Goal: Transaction & Acquisition: Download file/media

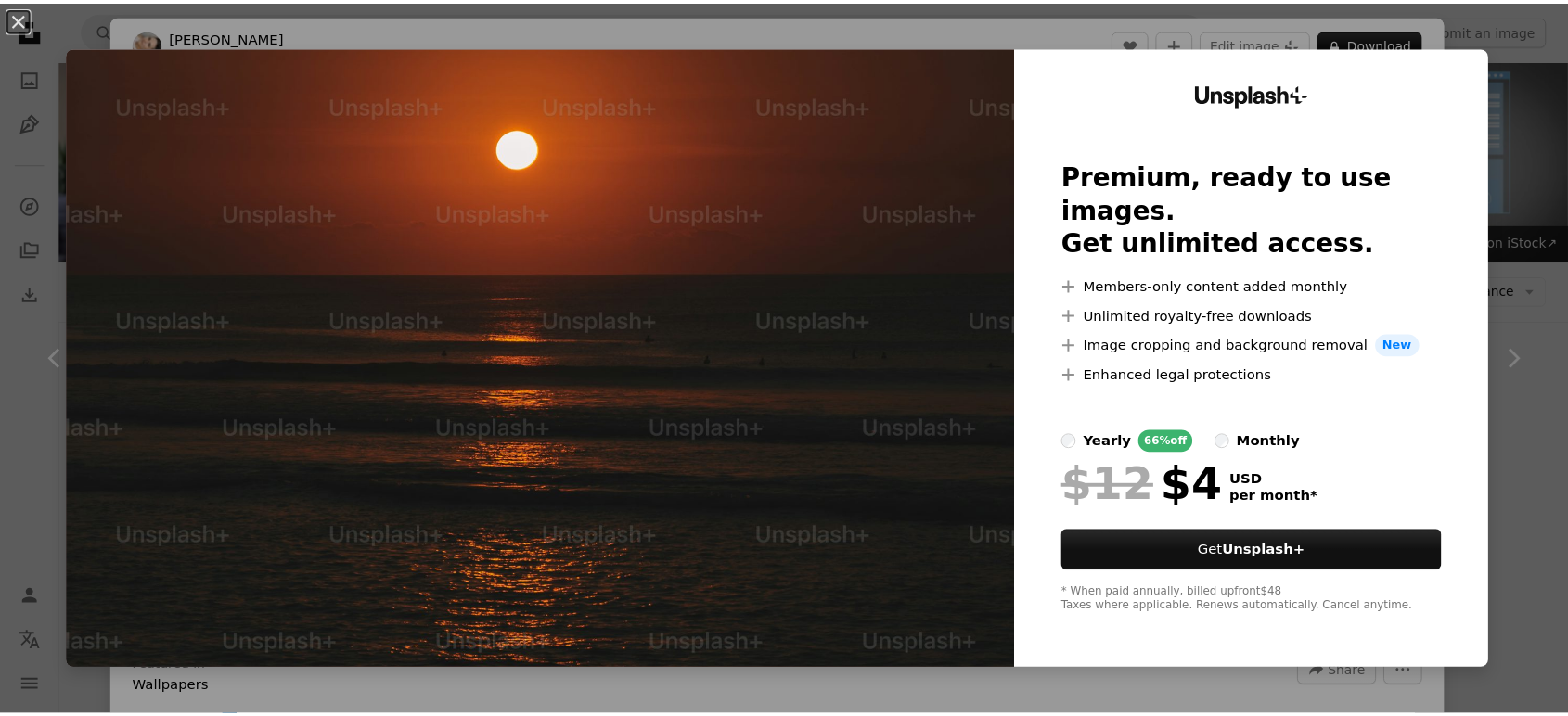
scroll to position [1030, 0]
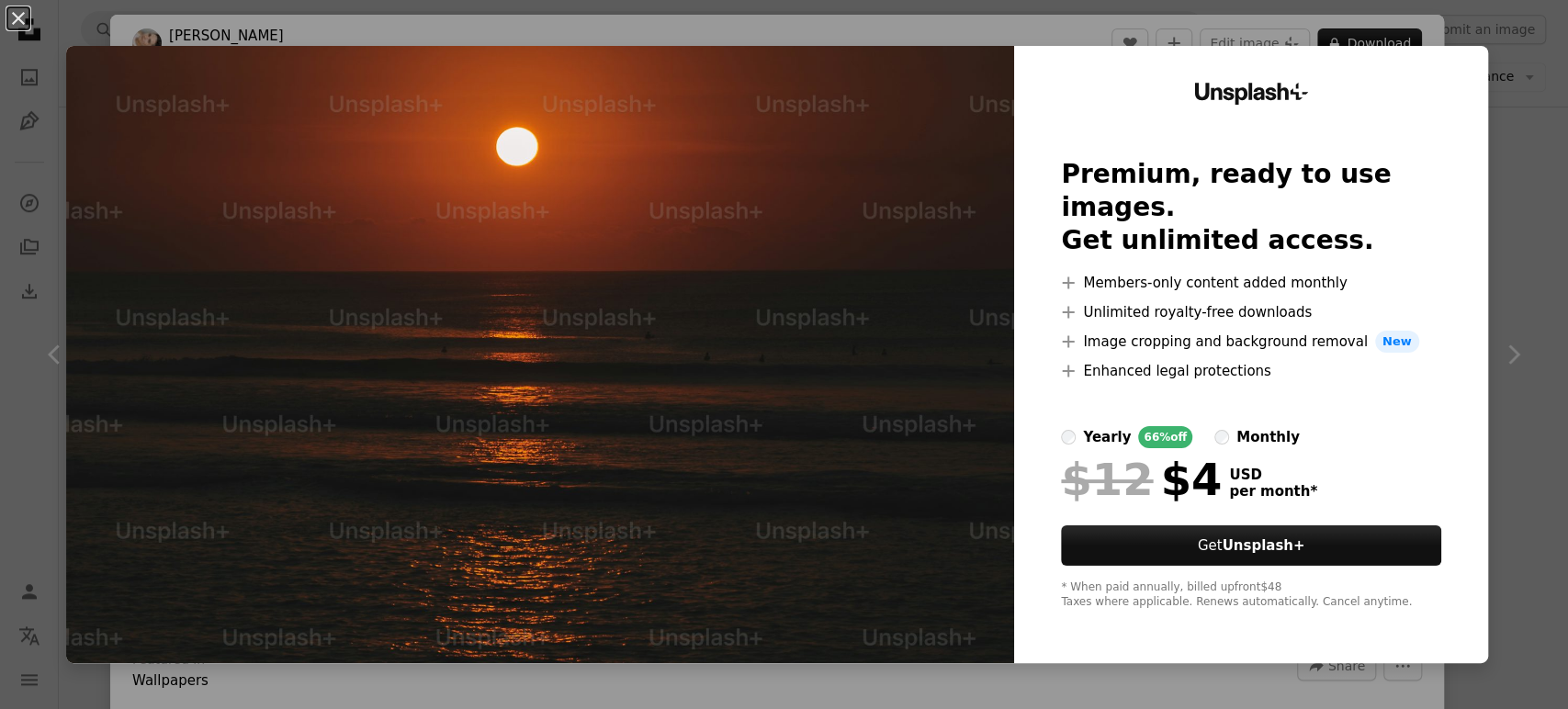
click at [1494, 214] on div "An X shape Unsplash+ Premium, ready to use images. Get unlimited access. A plus…" at bounding box center [784, 354] width 1568 height 709
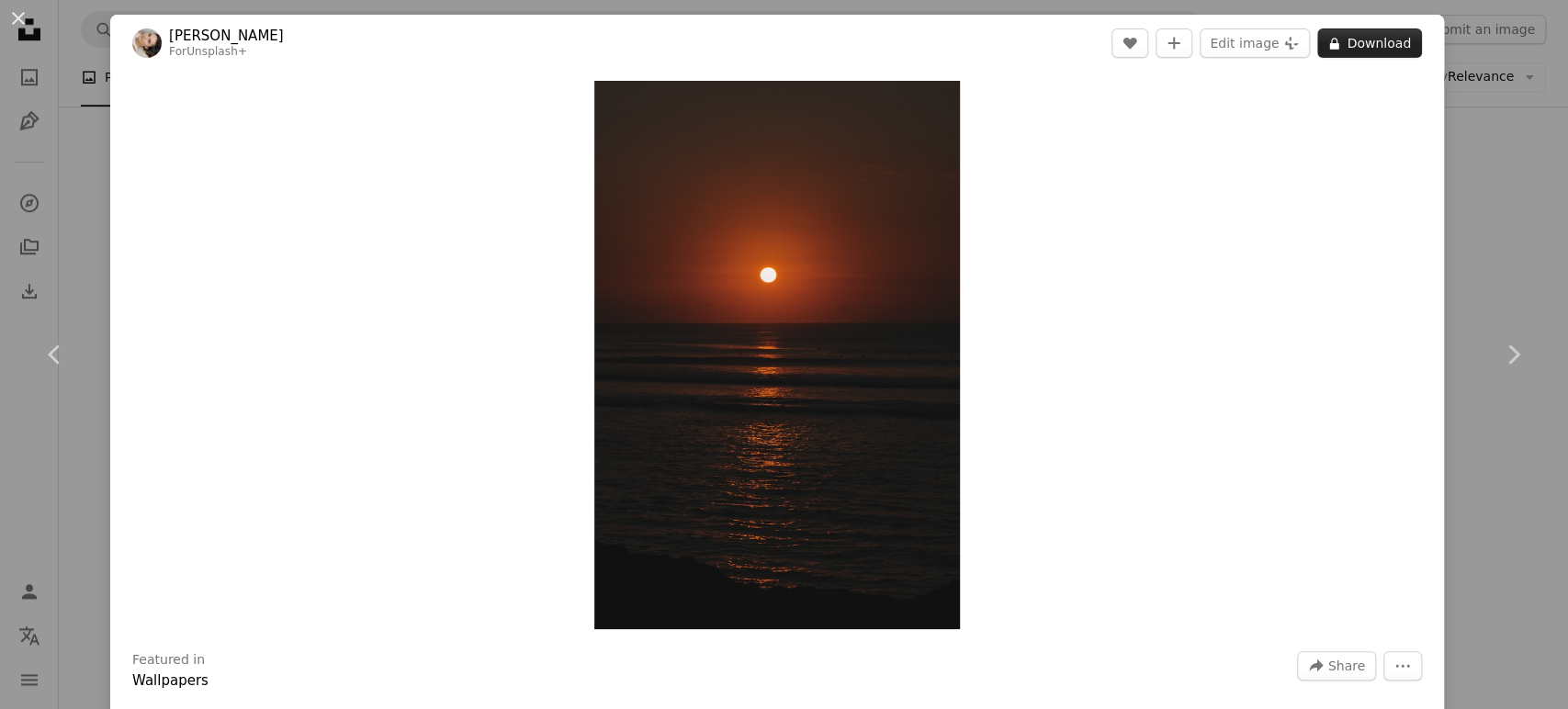
click at [1372, 42] on button "A lock Download" at bounding box center [1370, 43] width 105 height 29
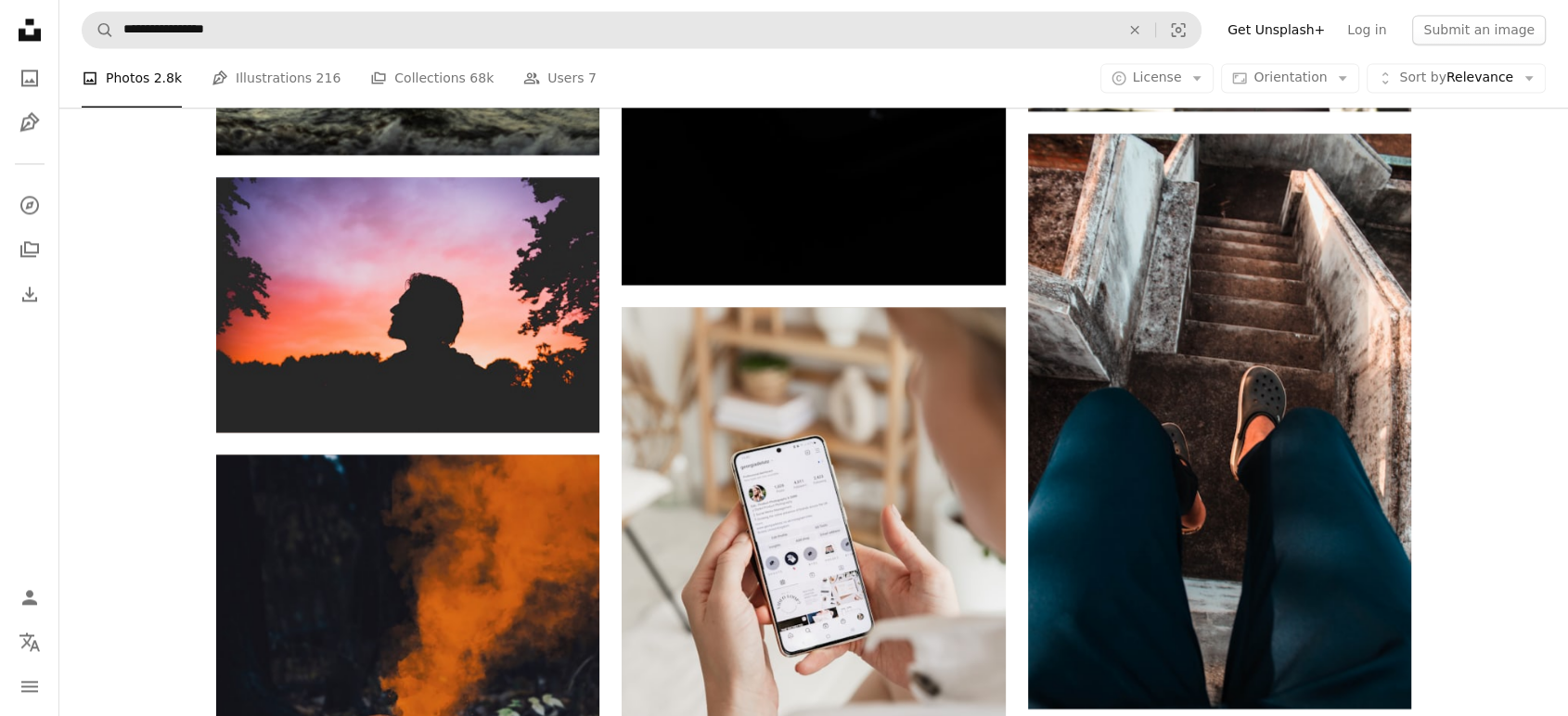
scroll to position [2478, 0]
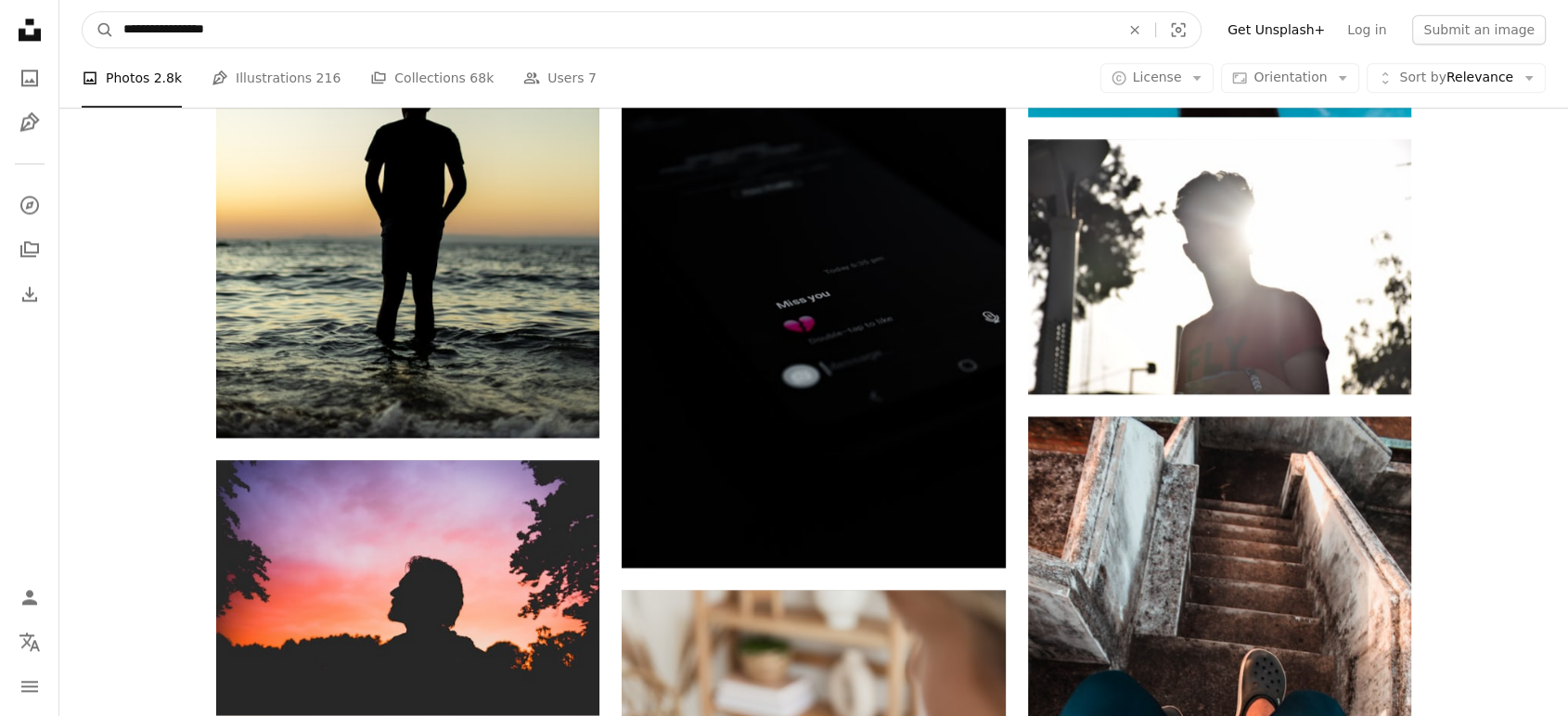
click at [290, 37] on input "**********" at bounding box center [613, 30] width 999 height 36
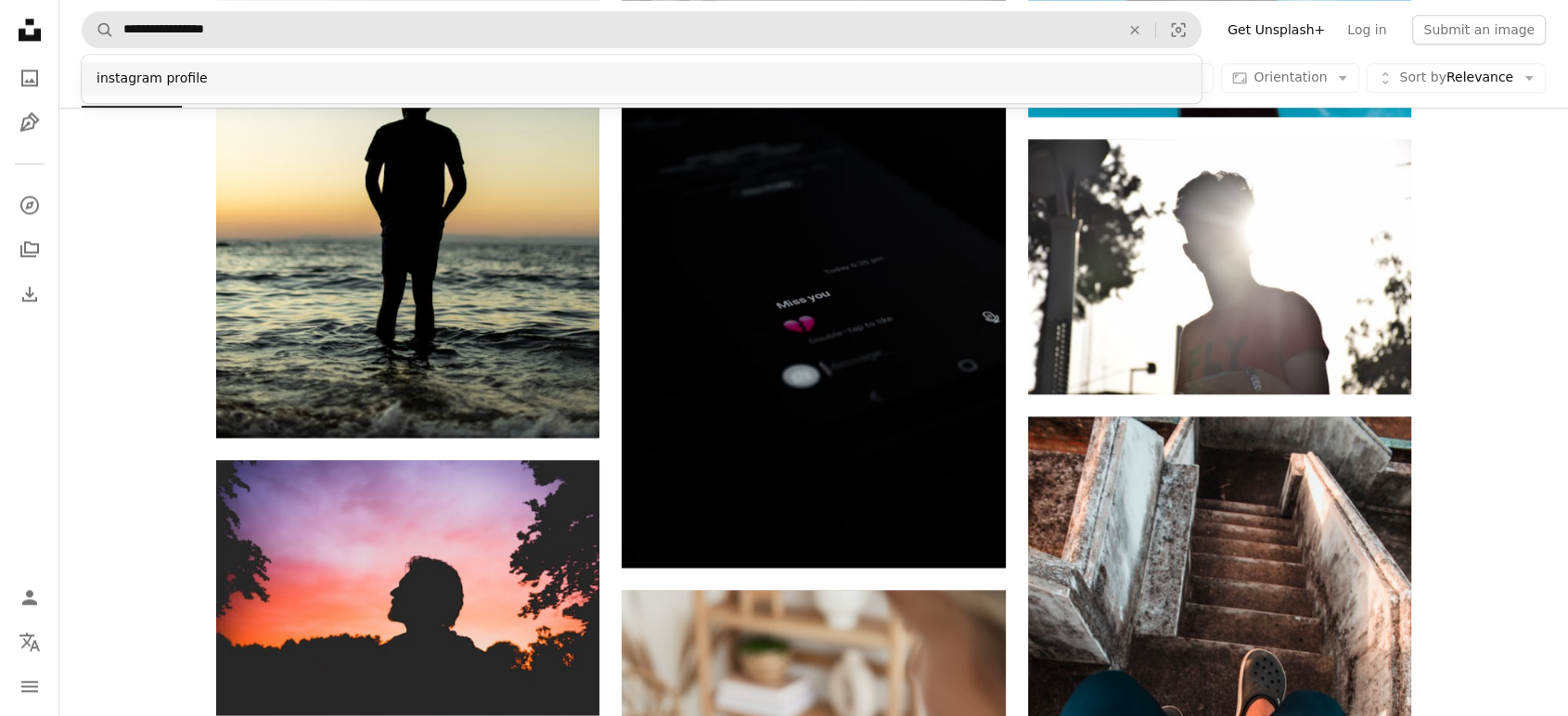
click at [253, 72] on div "instagram profile" at bounding box center [641, 79] width 1119 height 34
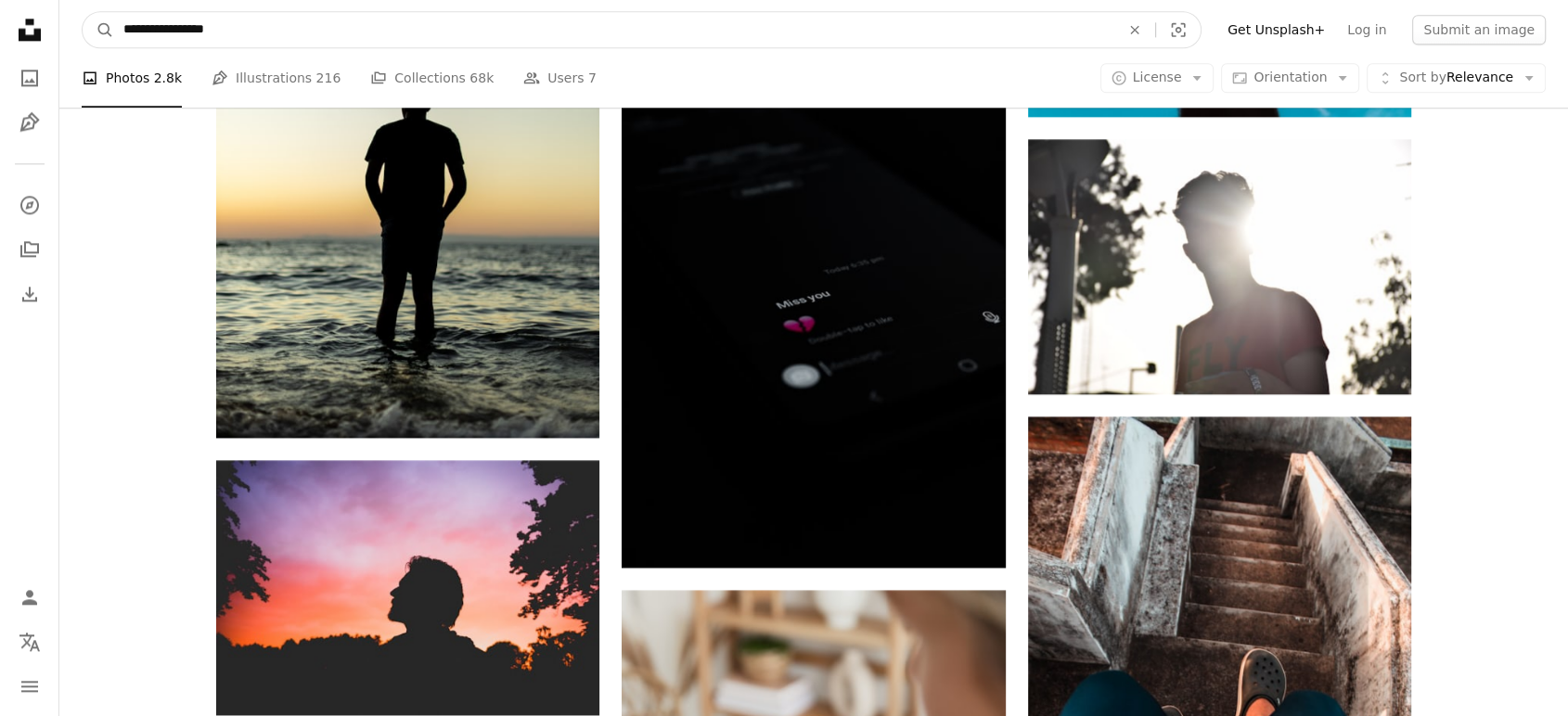
click at [367, 33] on input "**********" at bounding box center [613, 30] width 999 height 36
type input "******"
click button "A magnifying glass" at bounding box center [98, 30] width 32 height 36
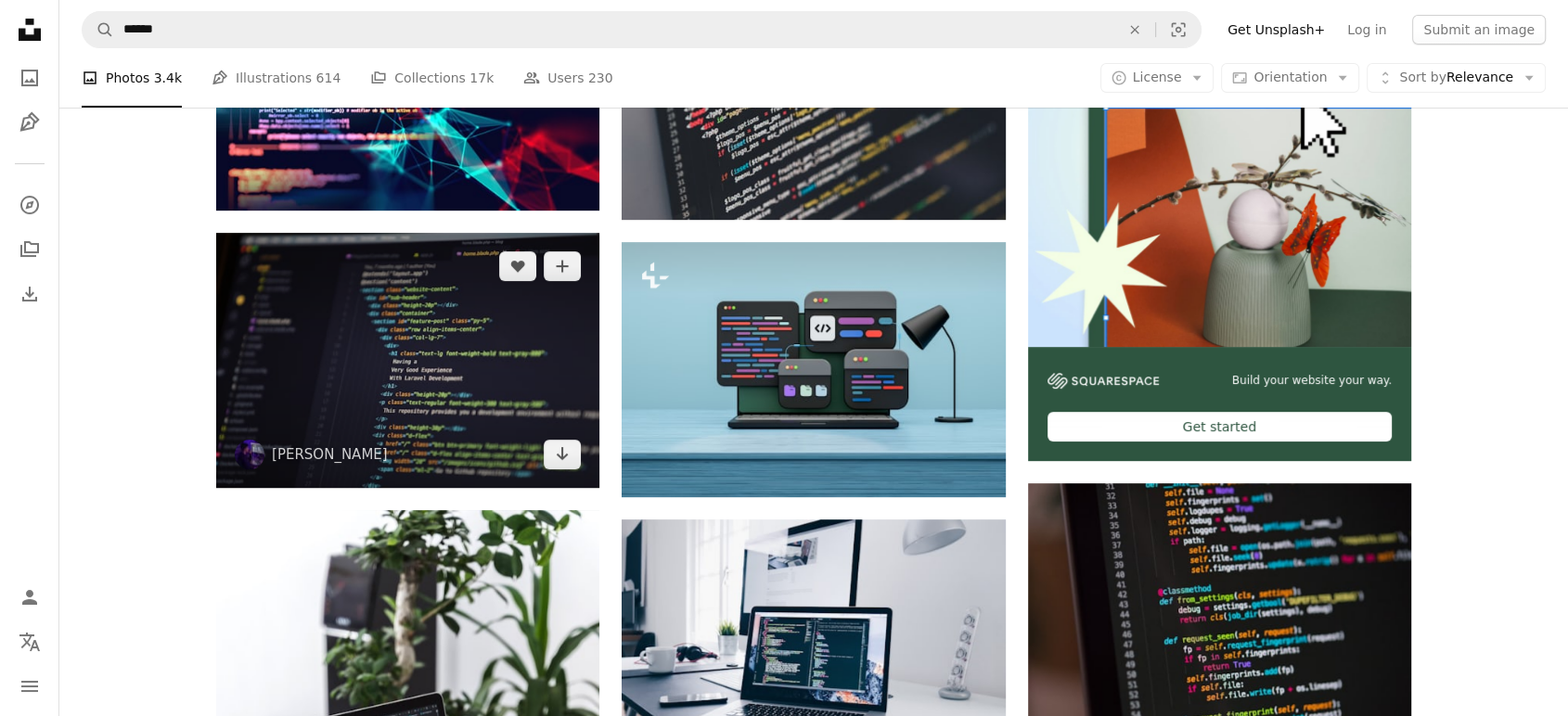
scroll to position [515, 0]
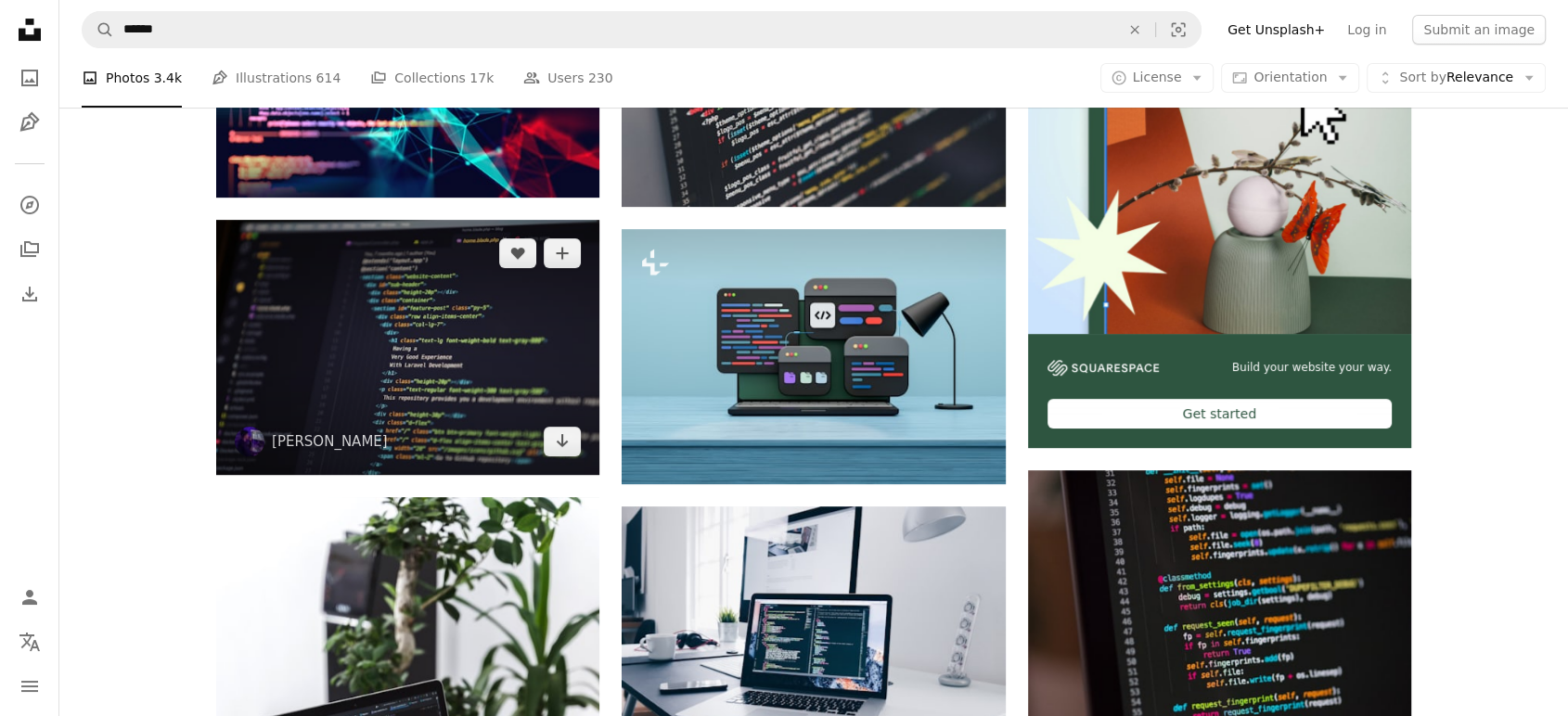
click at [495, 373] on img at bounding box center [407, 348] width 383 height 256
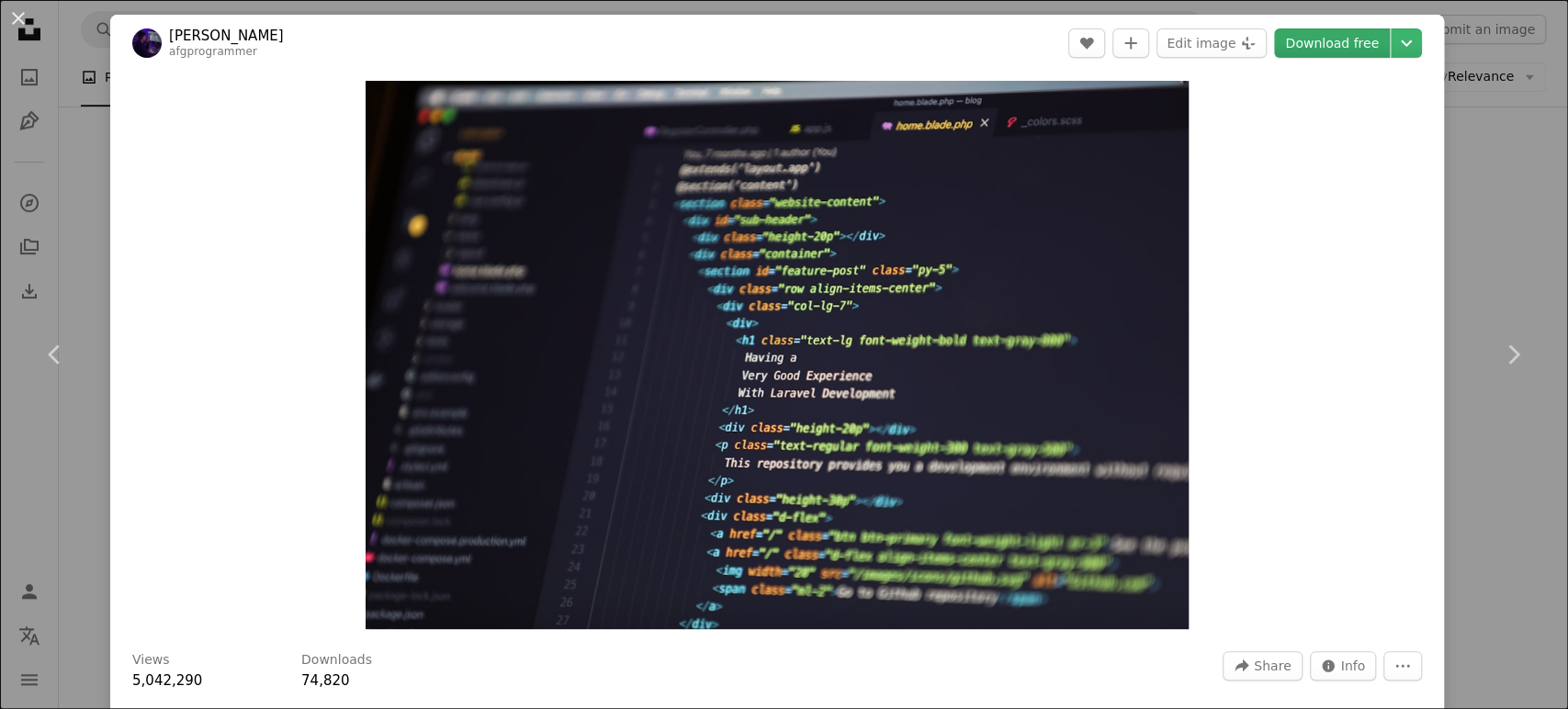
click at [1334, 42] on link "Download free" at bounding box center [1333, 43] width 116 height 29
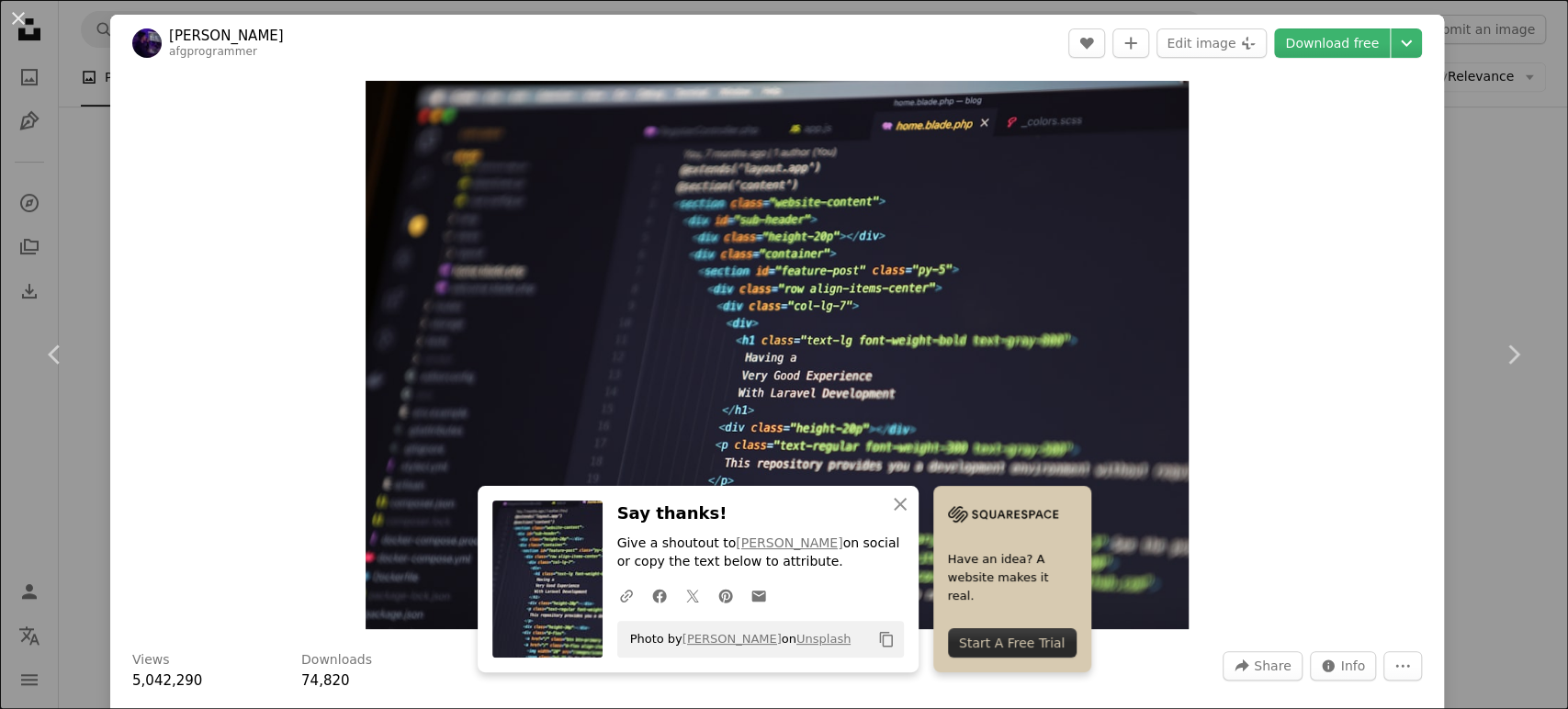
click at [1415, 186] on div "Zoom in" at bounding box center [777, 355] width 1334 height 567
click at [1446, 154] on div "An X shape Chevron left Chevron right An X shape Close Say thanks! Give a shout…" at bounding box center [784, 354] width 1568 height 709
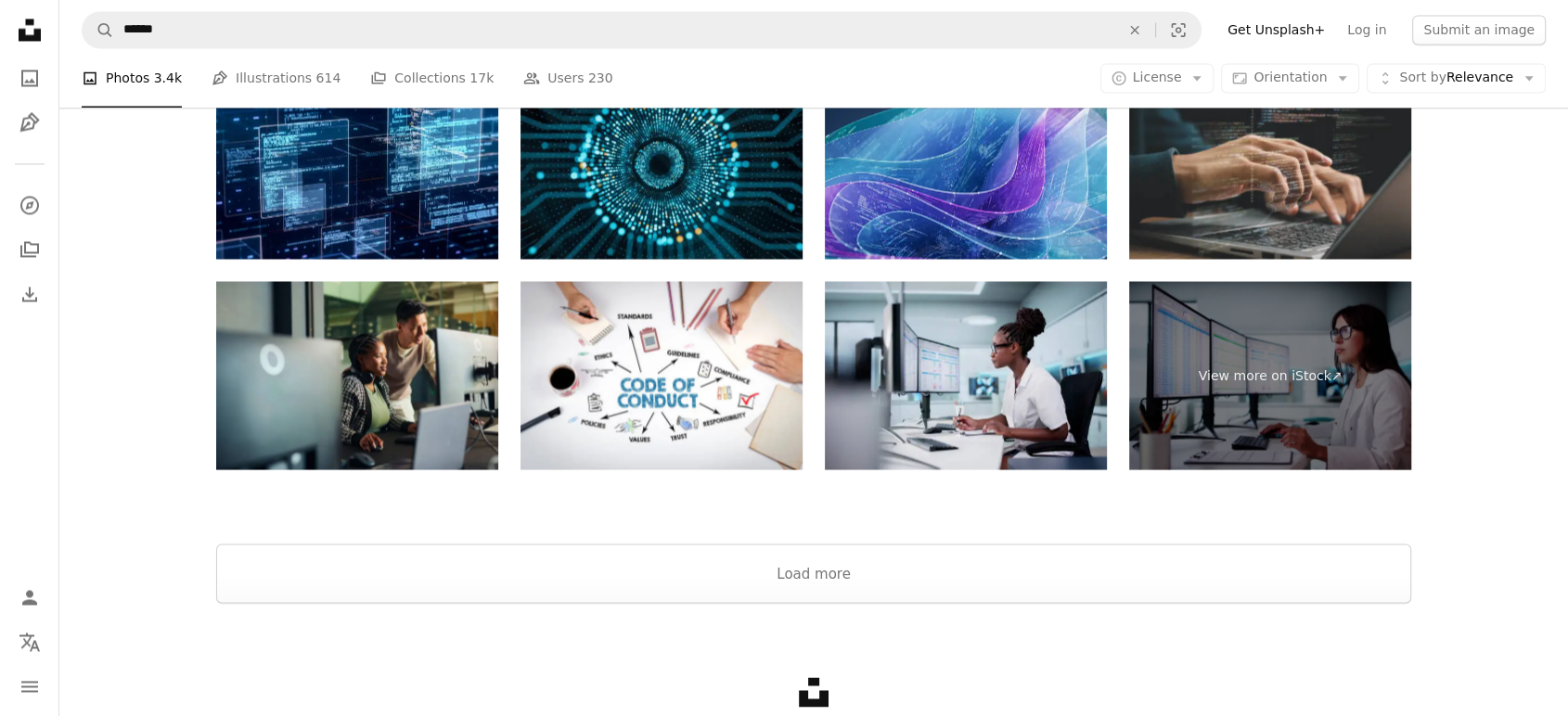
scroll to position [3389, 0]
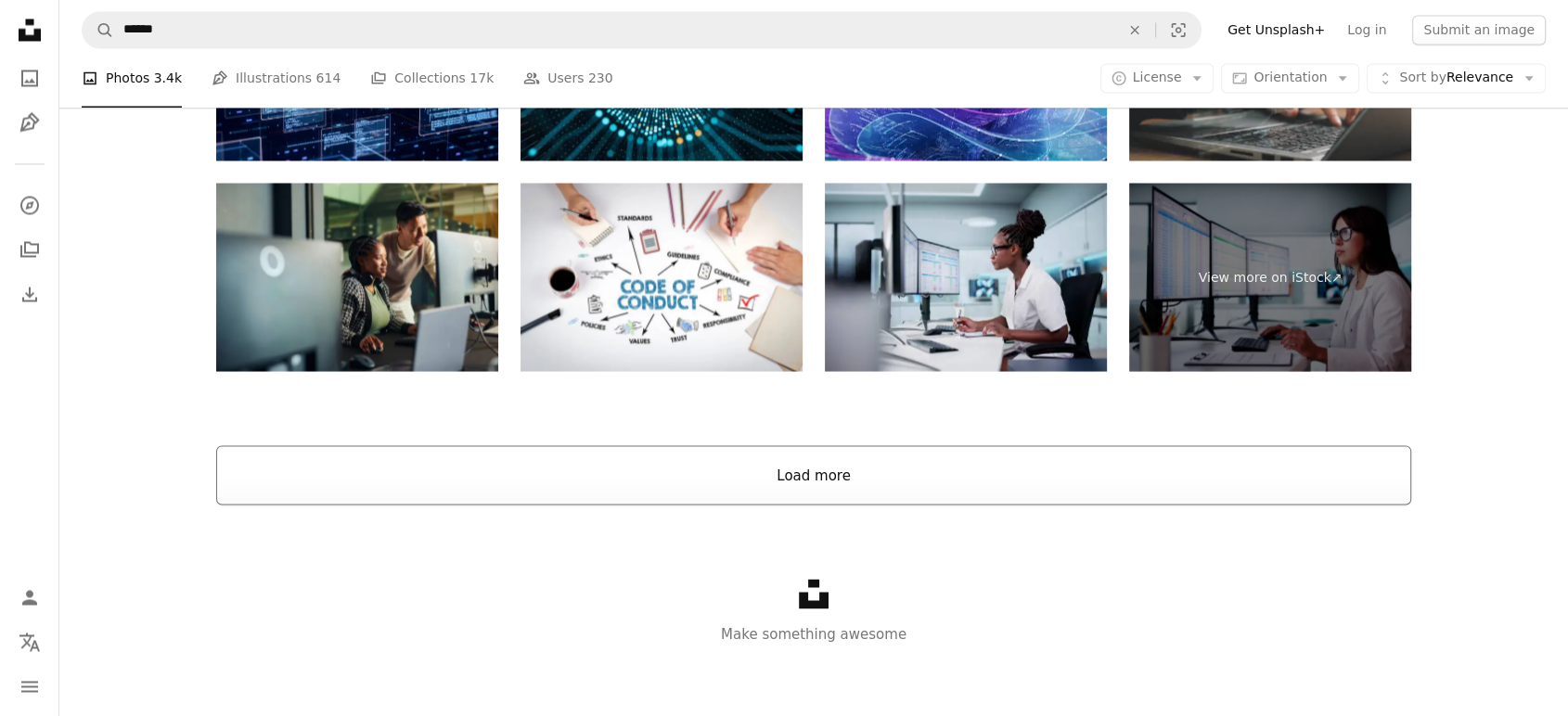
click at [847, 477] on button "Load more" at bounding box center [813, 474] width 1195 height 59
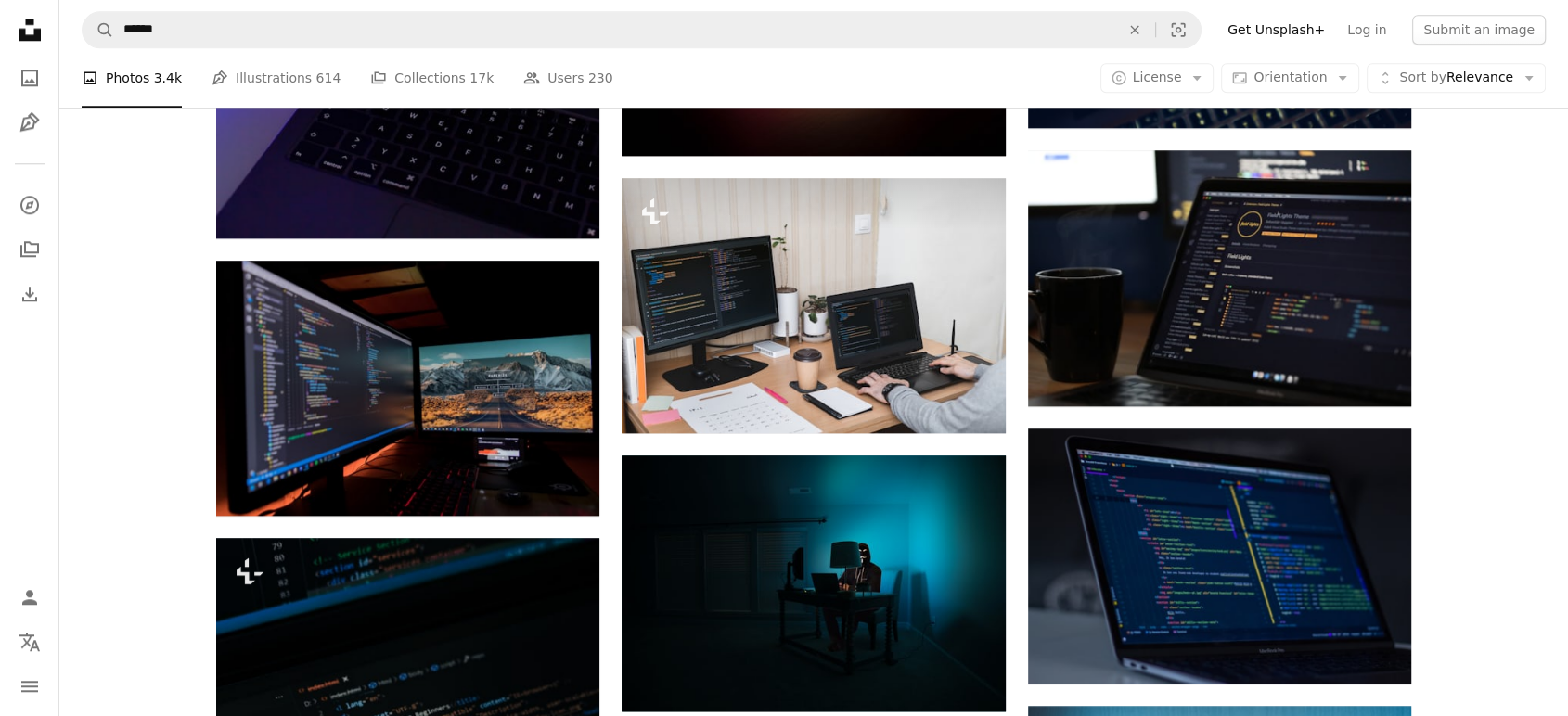
scroll to position [1121, 0]
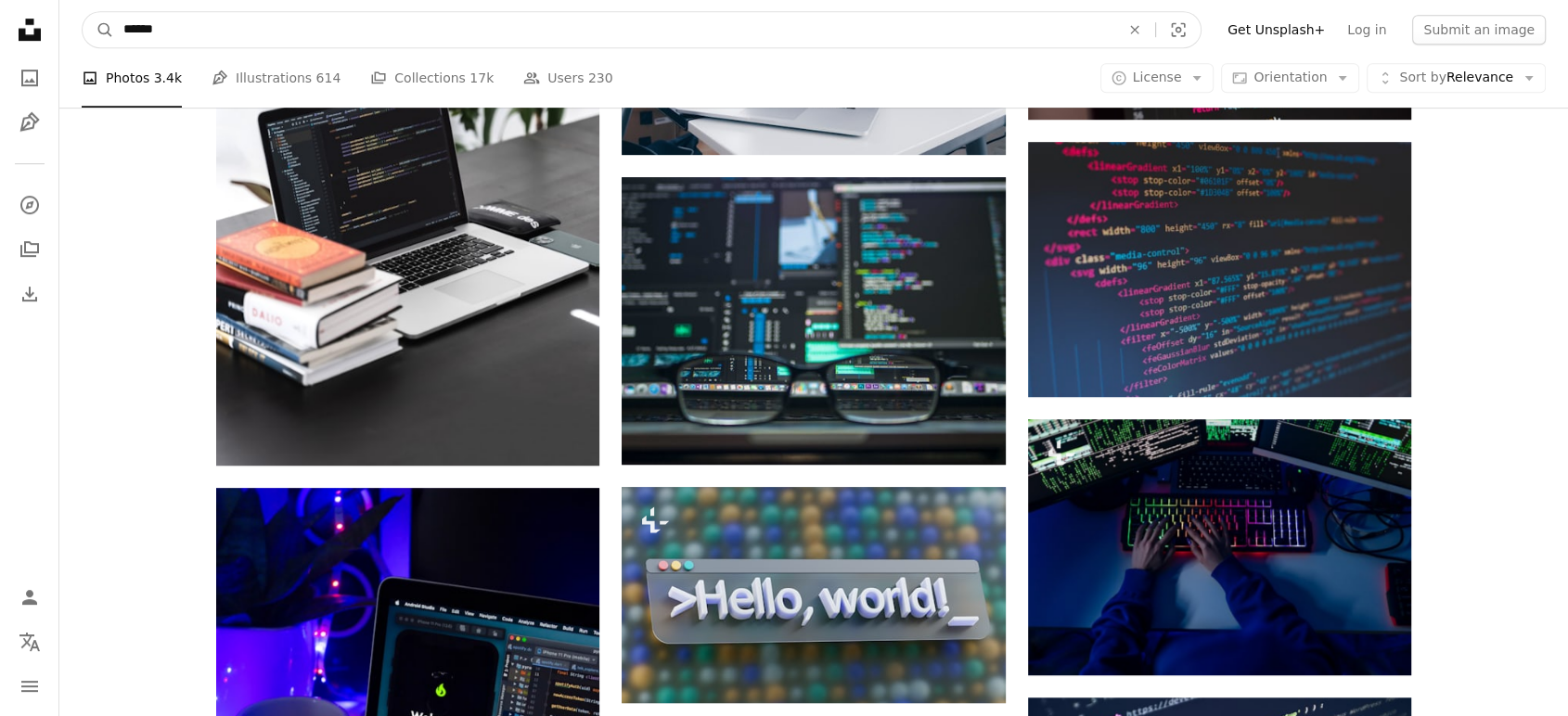
click at [231, 23] on input "******" at bounding box center [613, 30] width 999 height 36
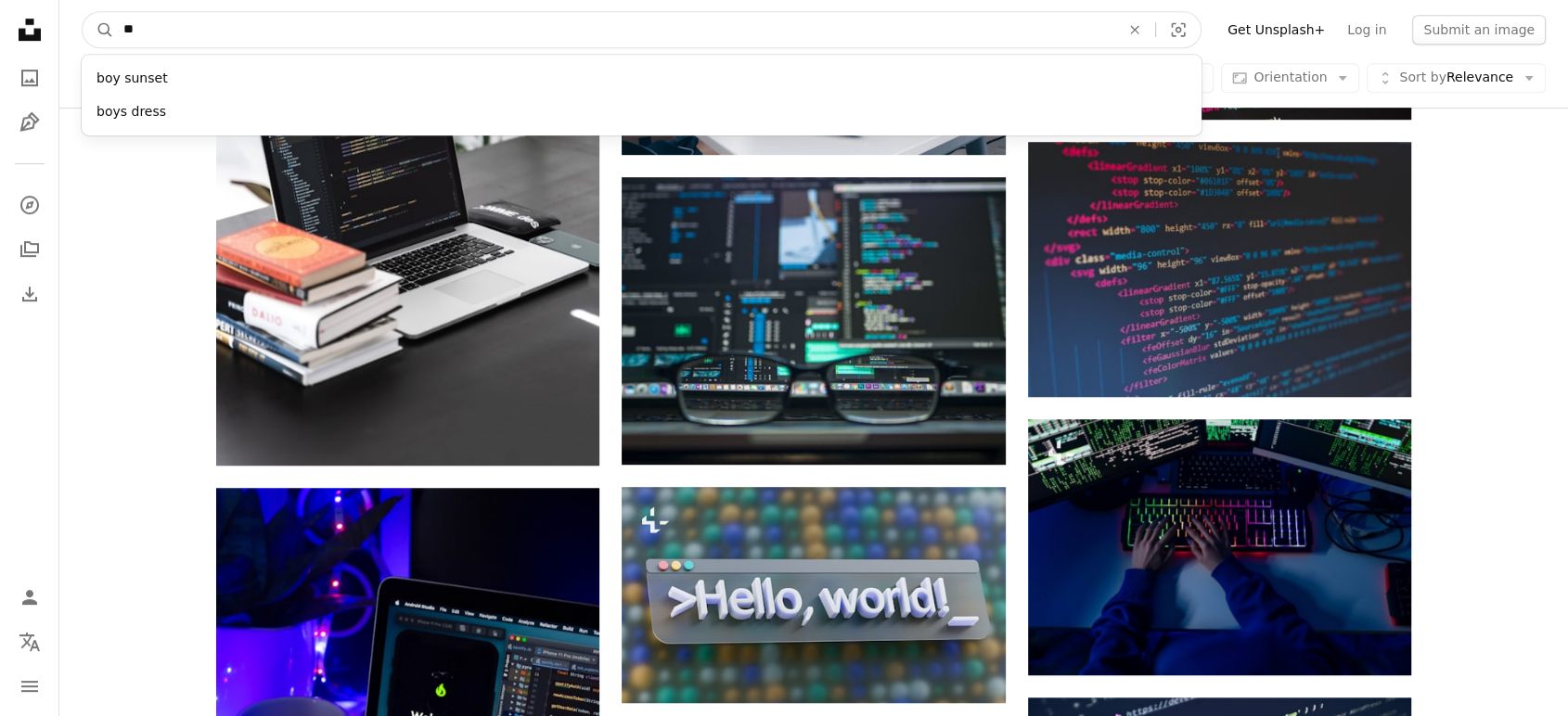
type input "*"
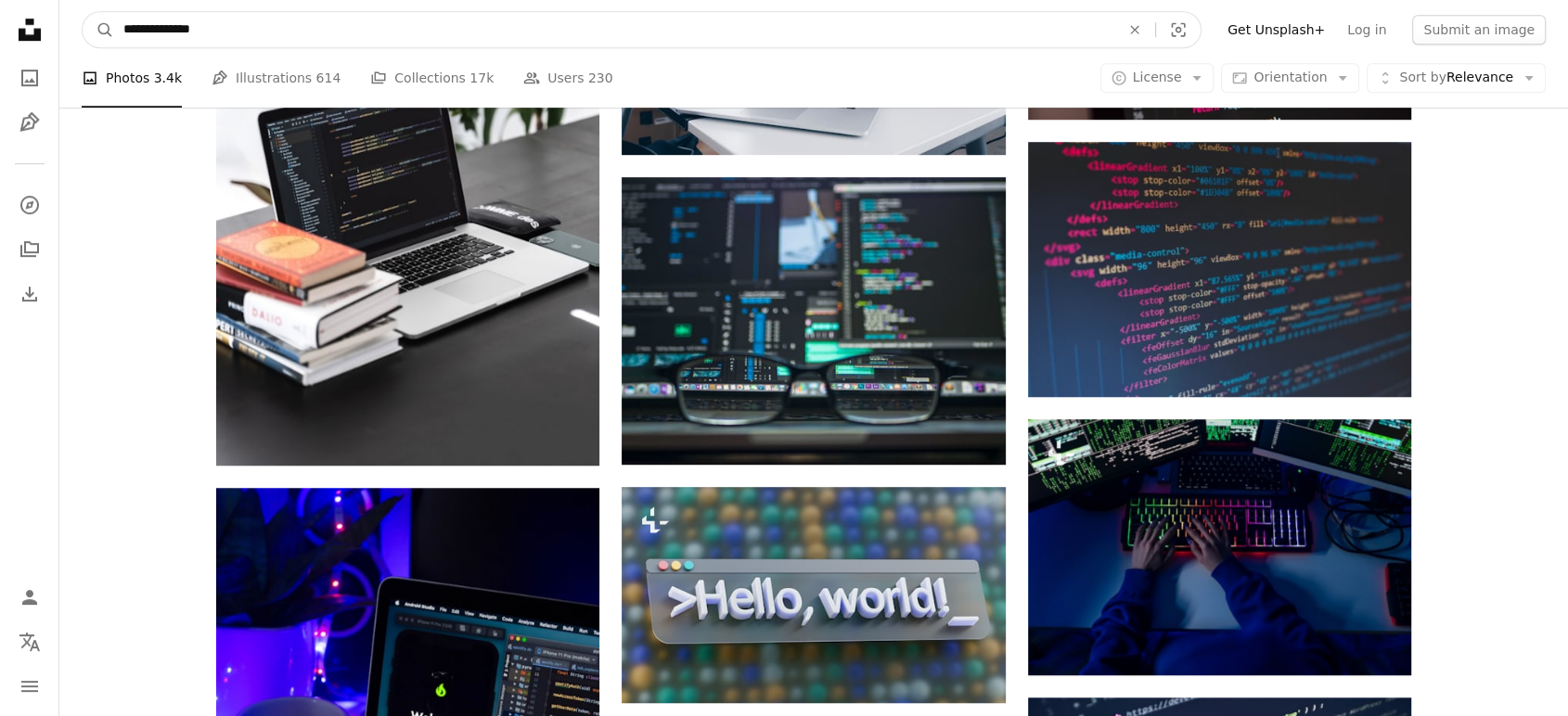
type input "**********"
click button "A magnifying glass" at bounding box center [98, 30] width 32 height 36
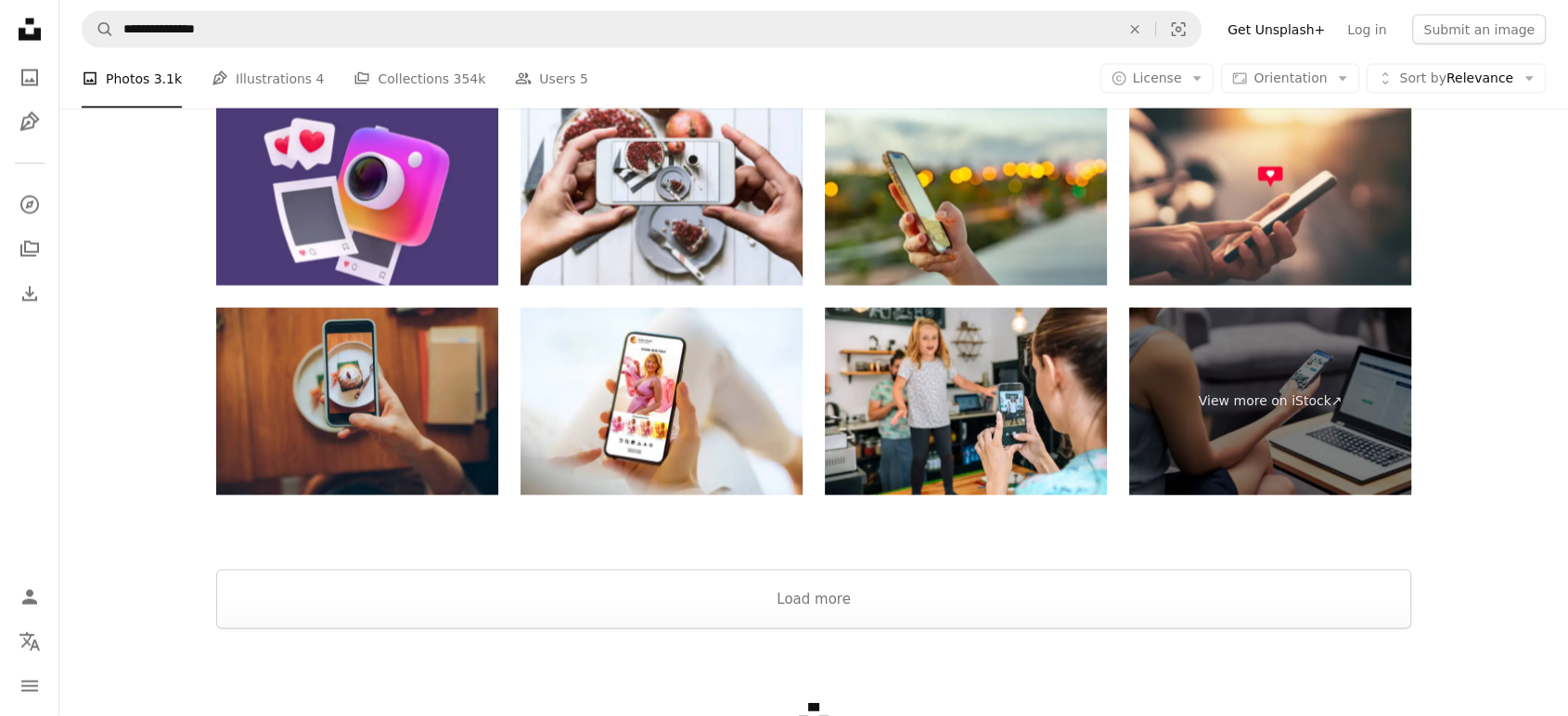
scroll to position [4004, 0]
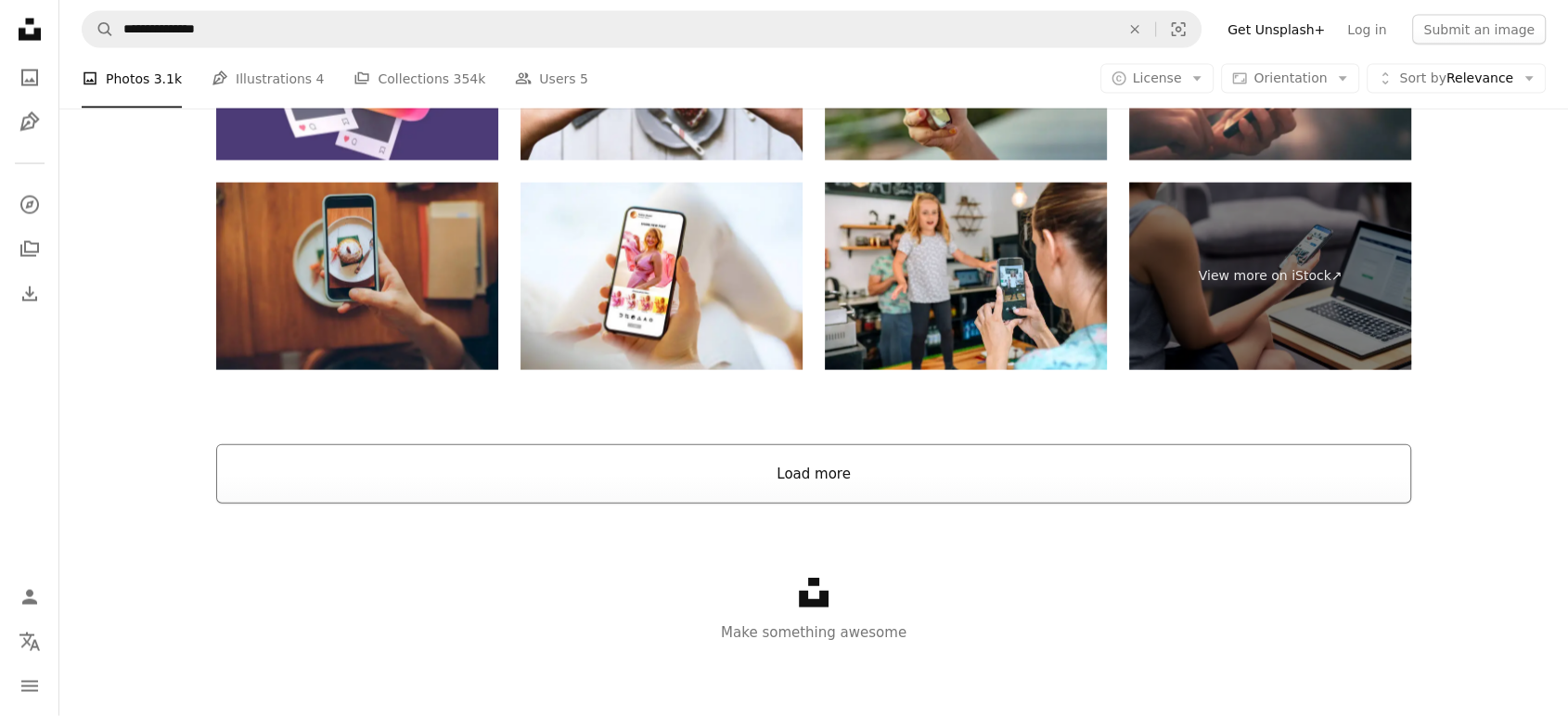
click at [846, 474] on button "Load more" at bounding box center [813, 474] width 1195 height 59
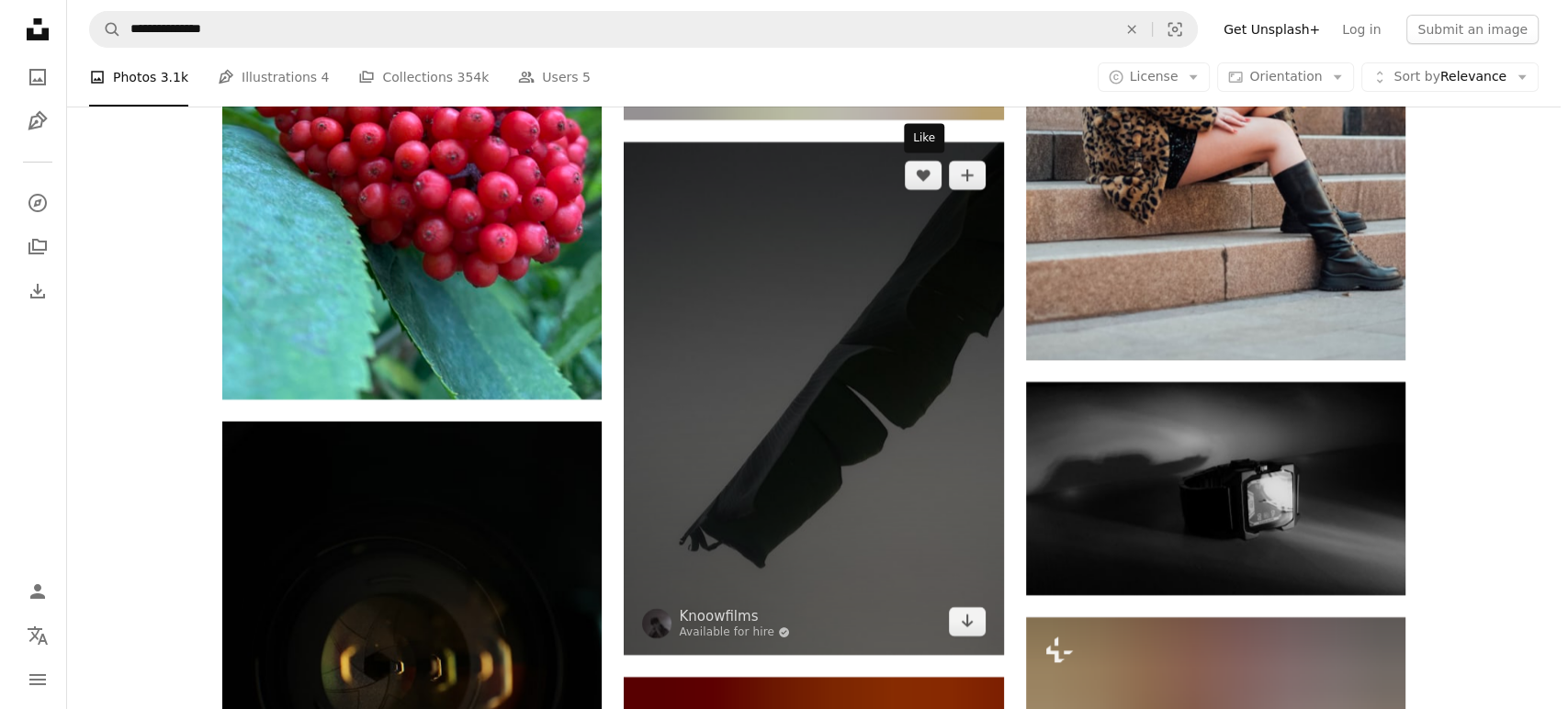
scroll to position [5902, 0]
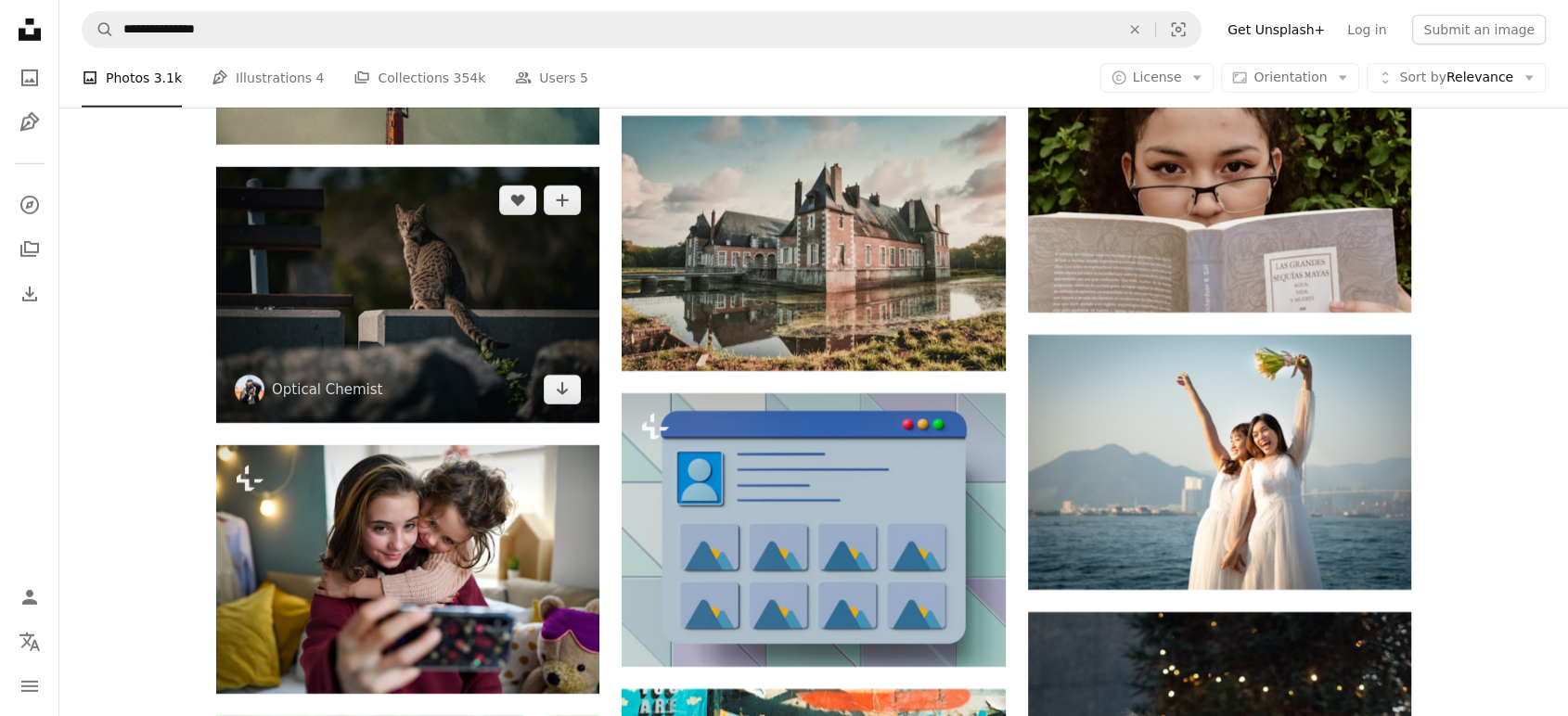
click at [386, 248] on img at bounding box center [407, 295] width 383 height 256
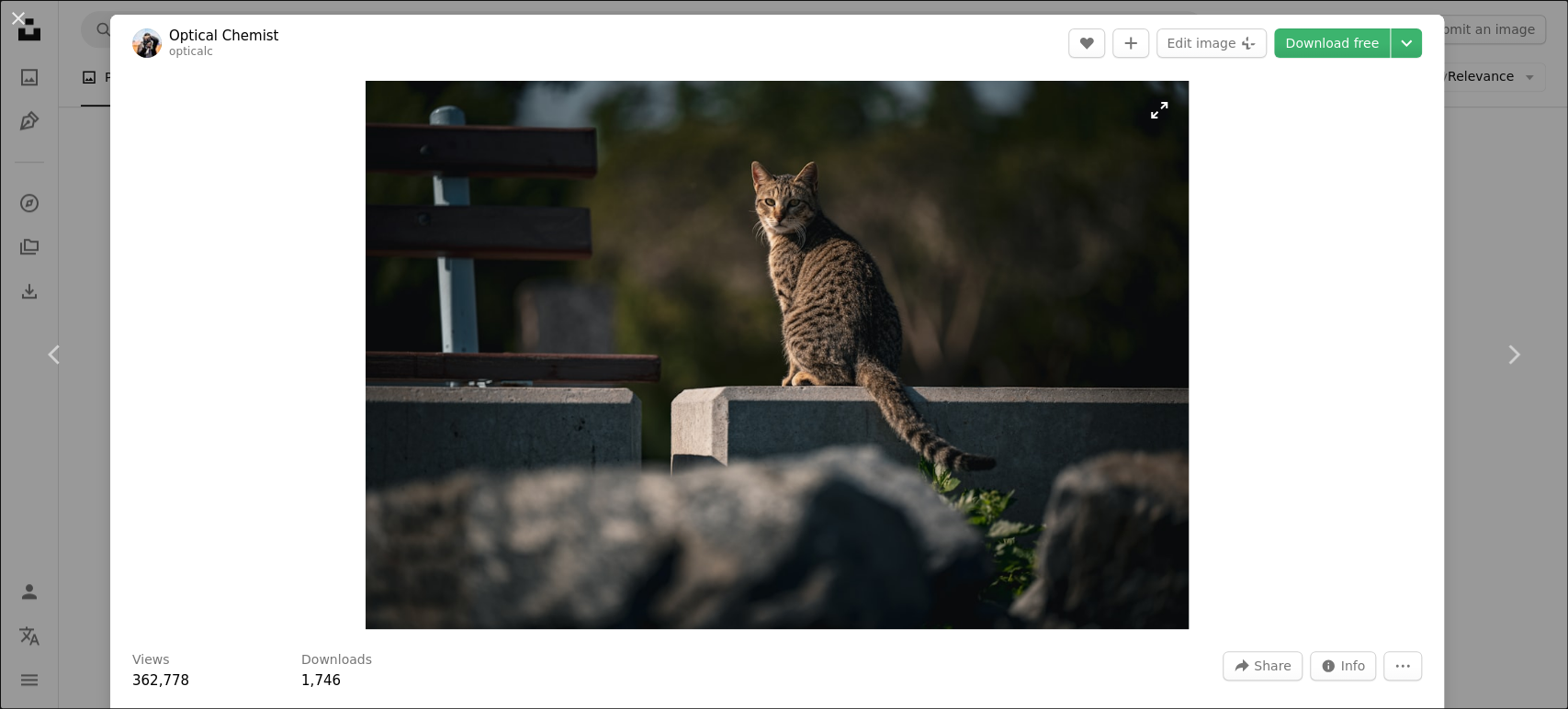
click at [788, 244] on img "Zoom in on this image" at bounding box center [777, 354] width 823 height 548
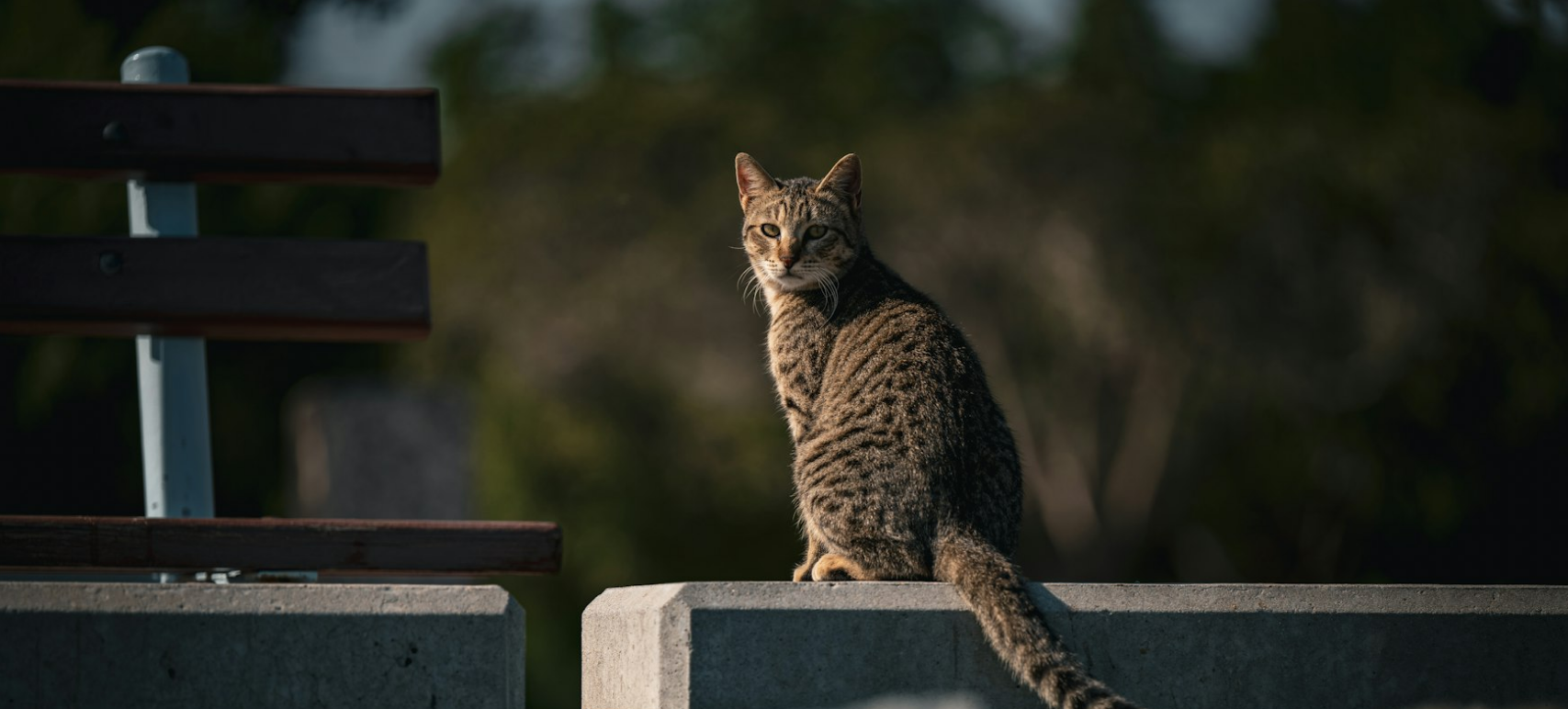
click at [788, 244] on img "Zoom out on this image" at bounding box center [784, 522] width 1570 height 1046
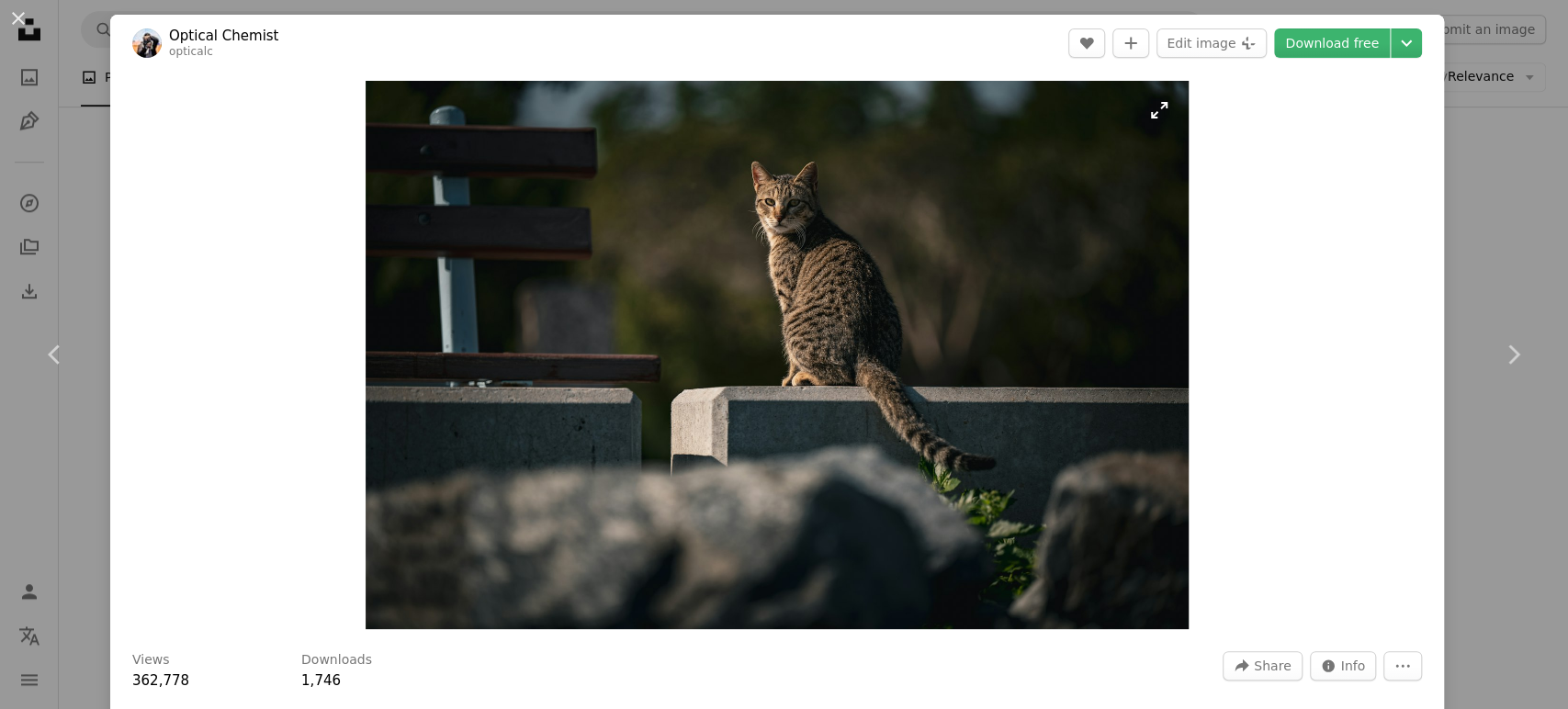
click at [788, 244] on img "Zoom in on this image" at bounding box center [777, 354] width 823 height 548
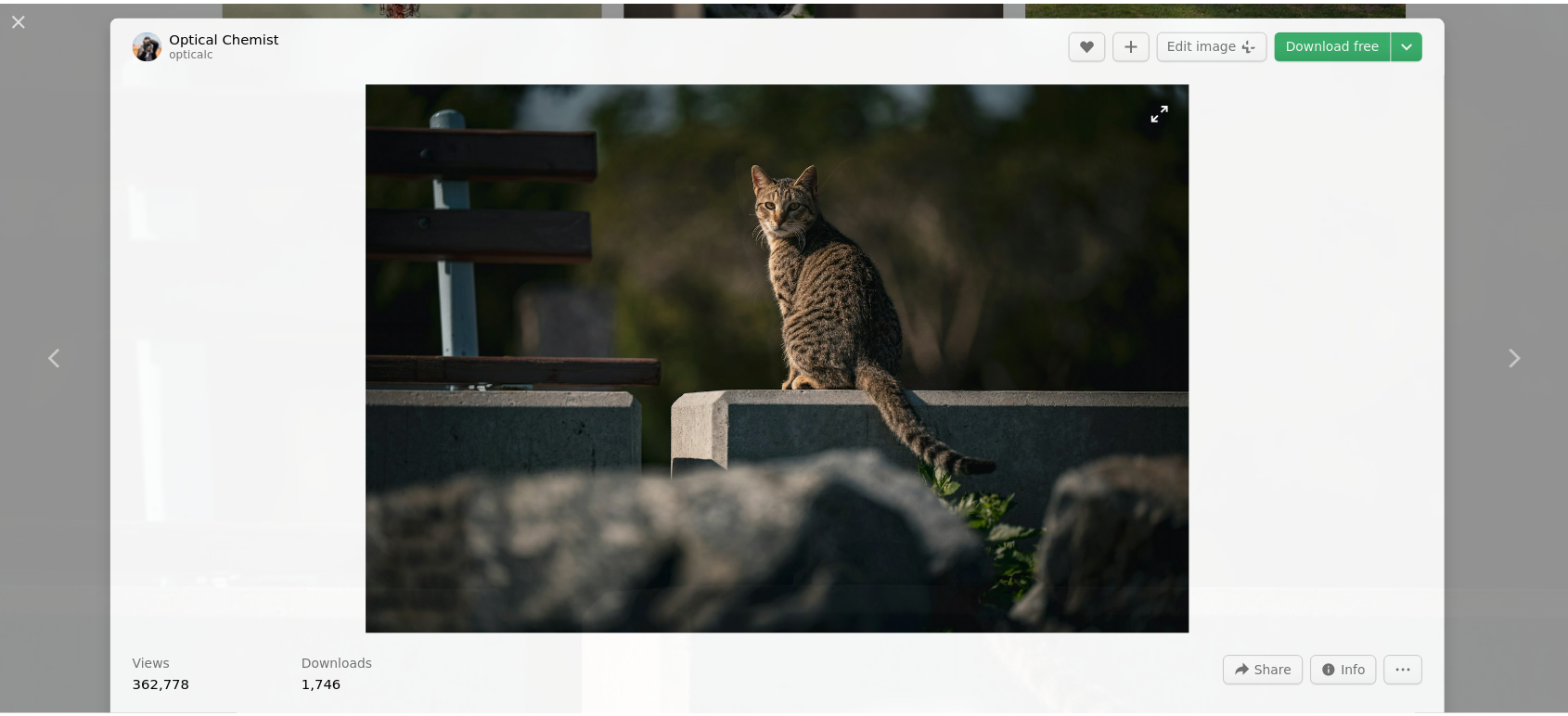
scroll to position [159, 0]
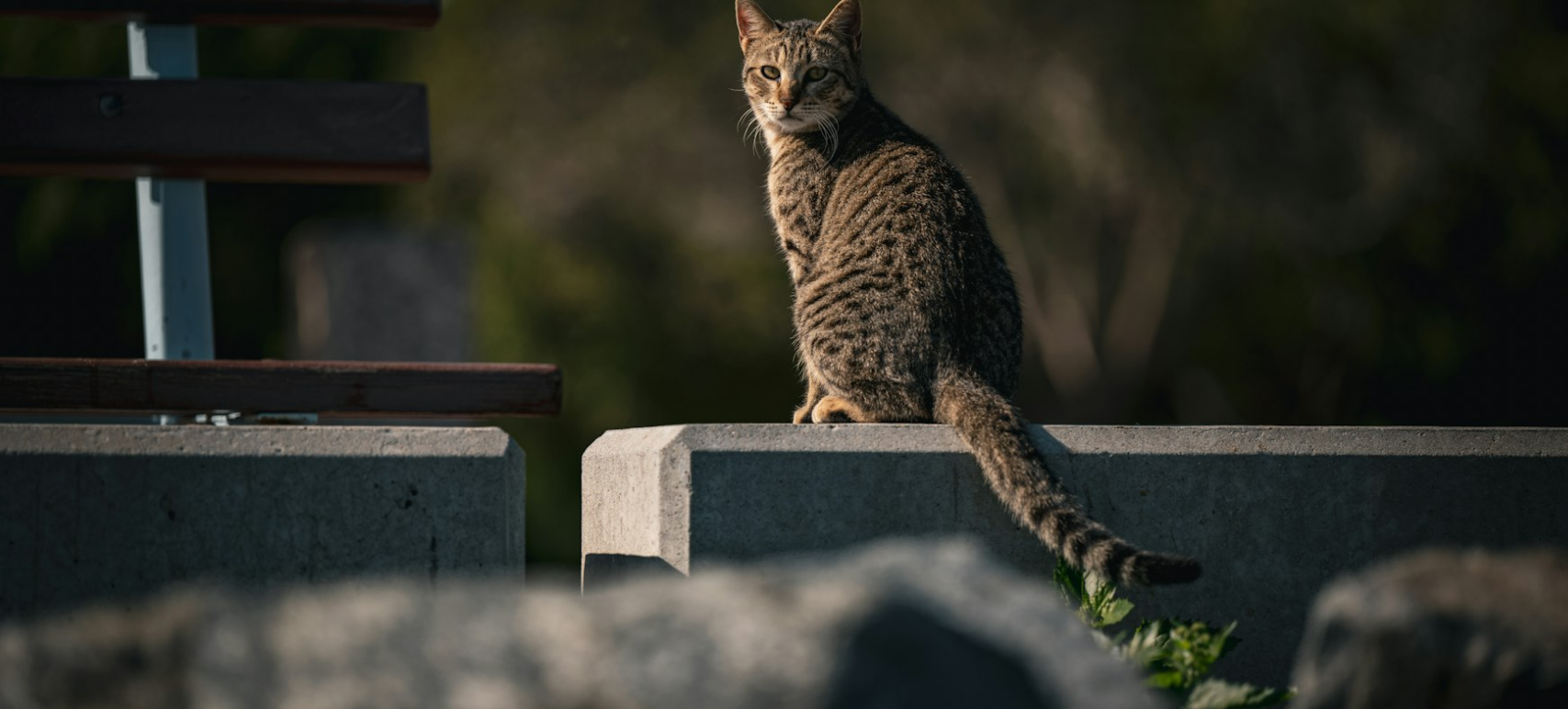
drag, startPoint x: 788, startPoint y: 244, endPoint x: 853, endPoint y: 194, distance: 82.0
click at [788, 244] on img "Zoom out on this image" at bounding box center [784, 364] width 1570 height 1046
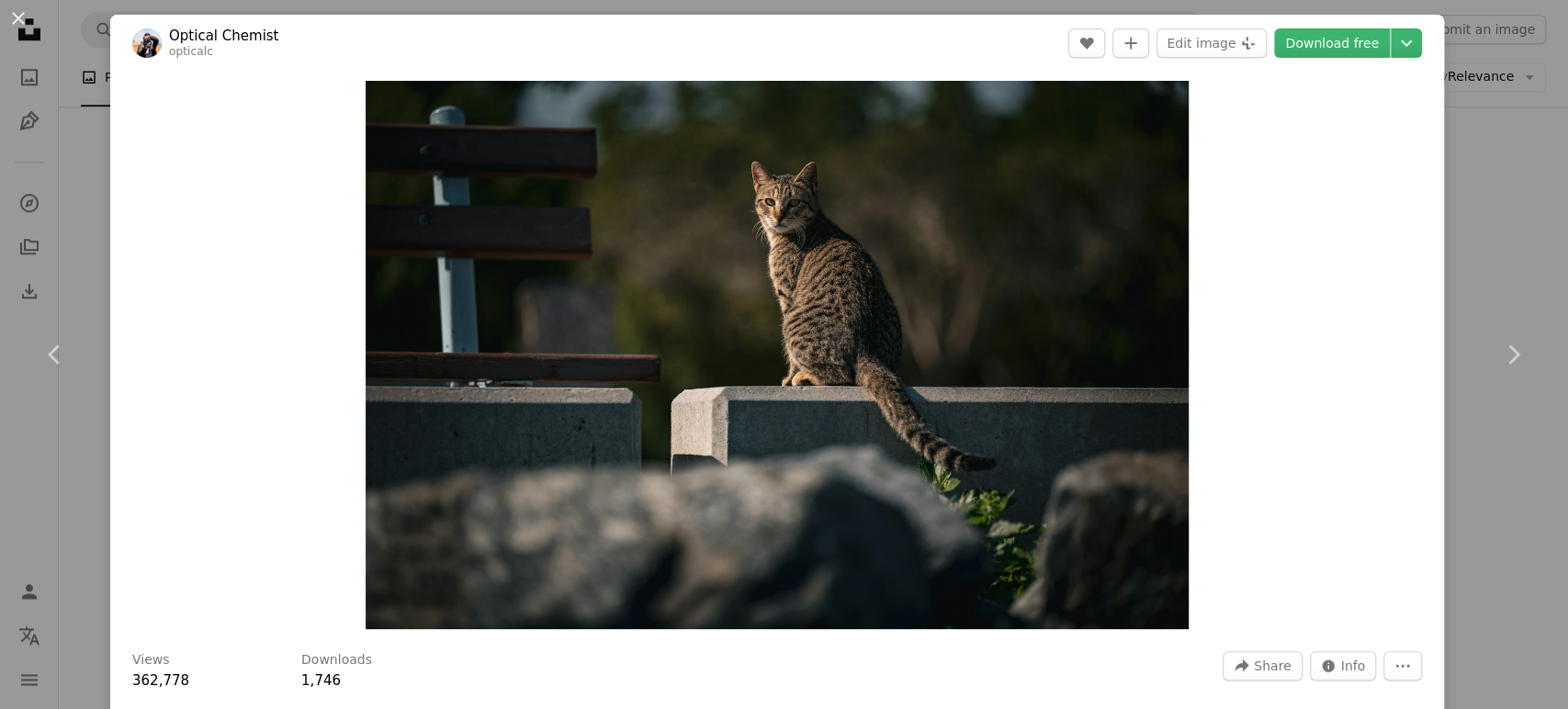
click at [1440, 133] on div "An X shape Chevron left Chevron right Optical Chemist opticalc A heart A plus s…" at bounding box center [784, 354] width 1568 height 709
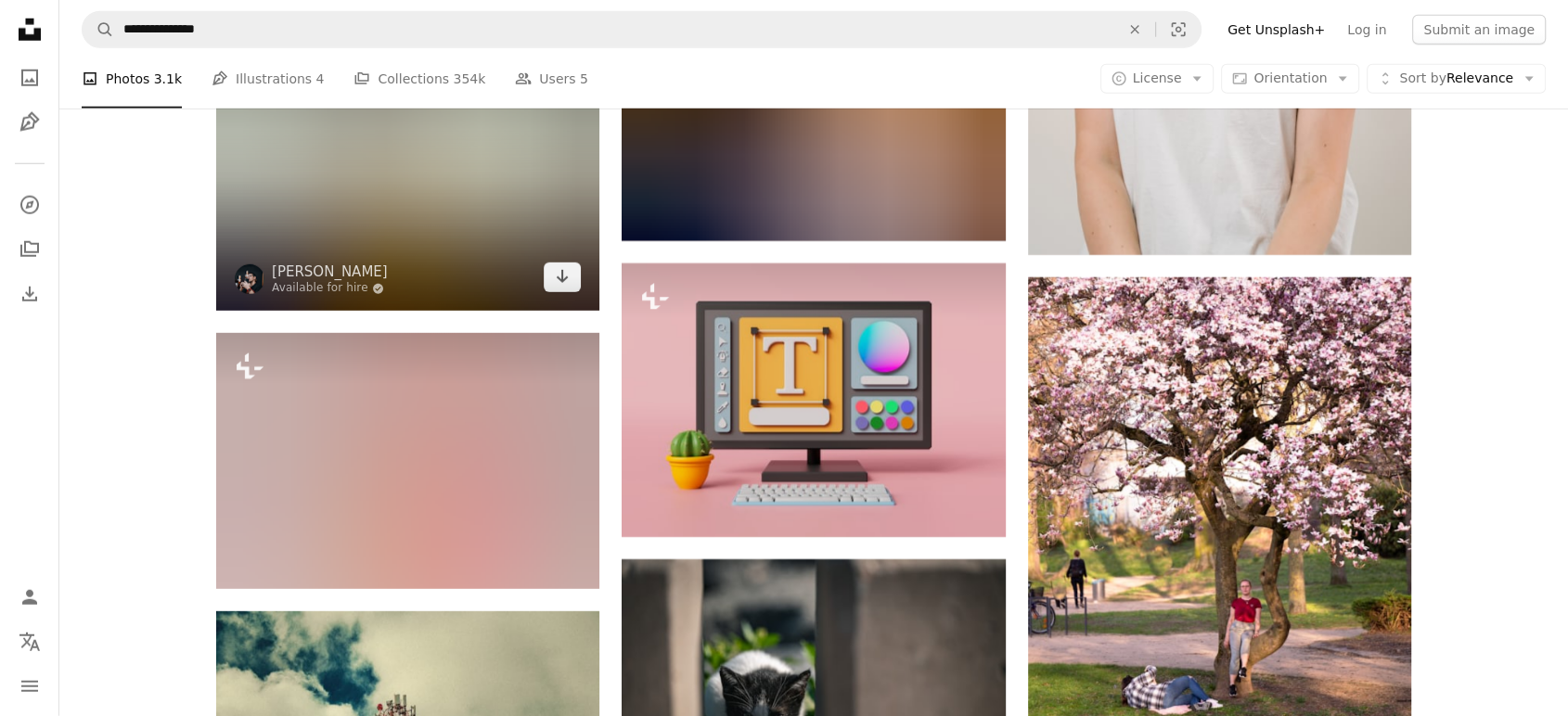
scroll to position [4415, 0]
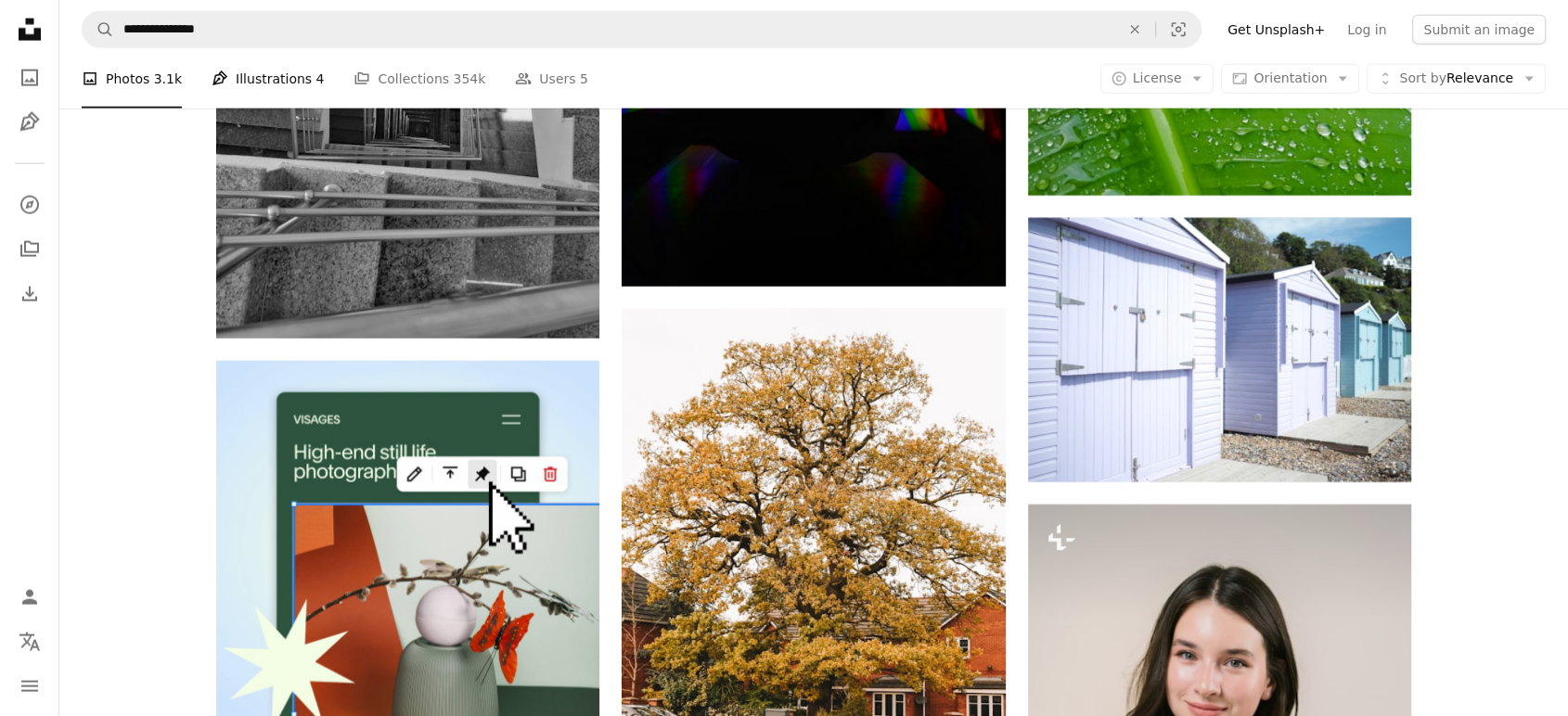
click at [253, 86] on link "Pen Tool Illustrations 4" at bounding box center [267, 78] width 112 height 59
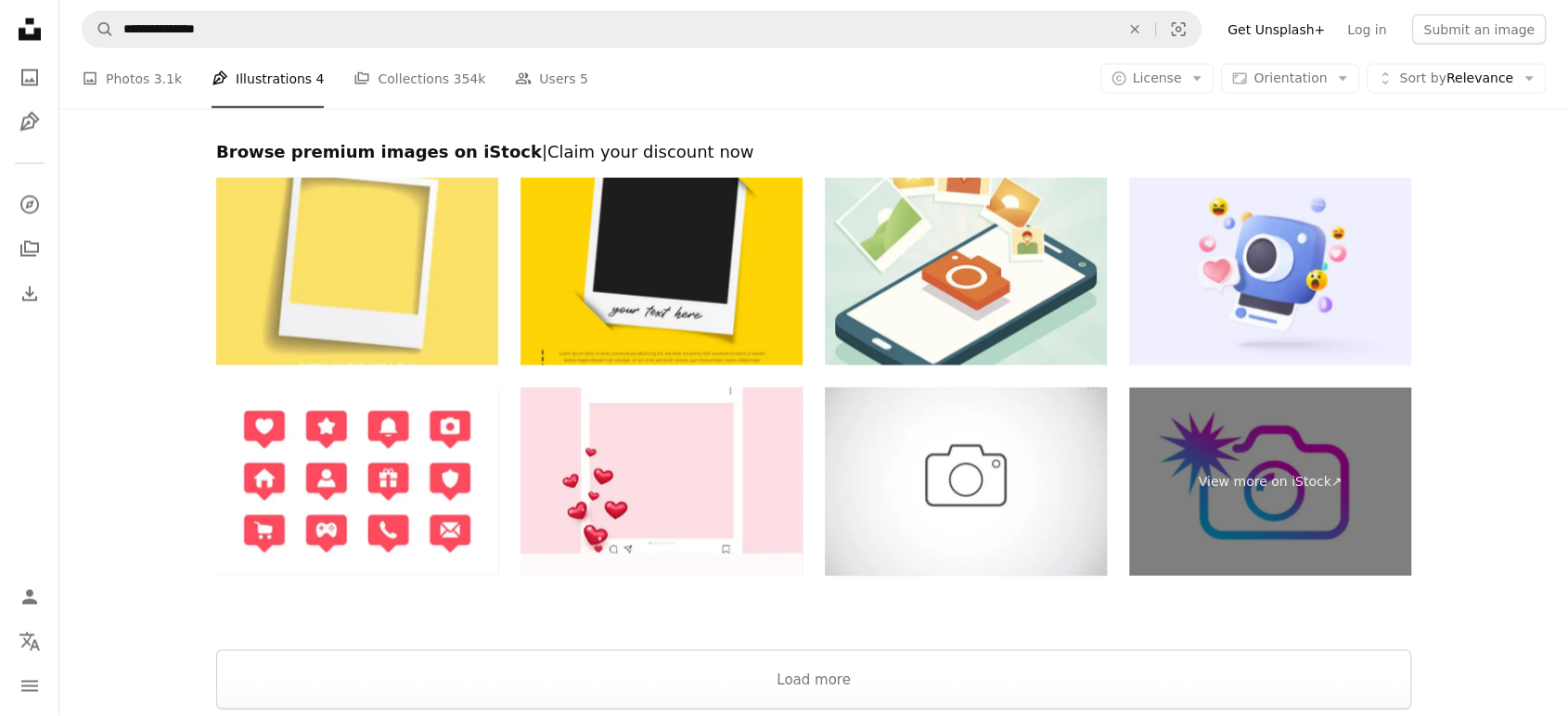
scroll to position [3789, 0]
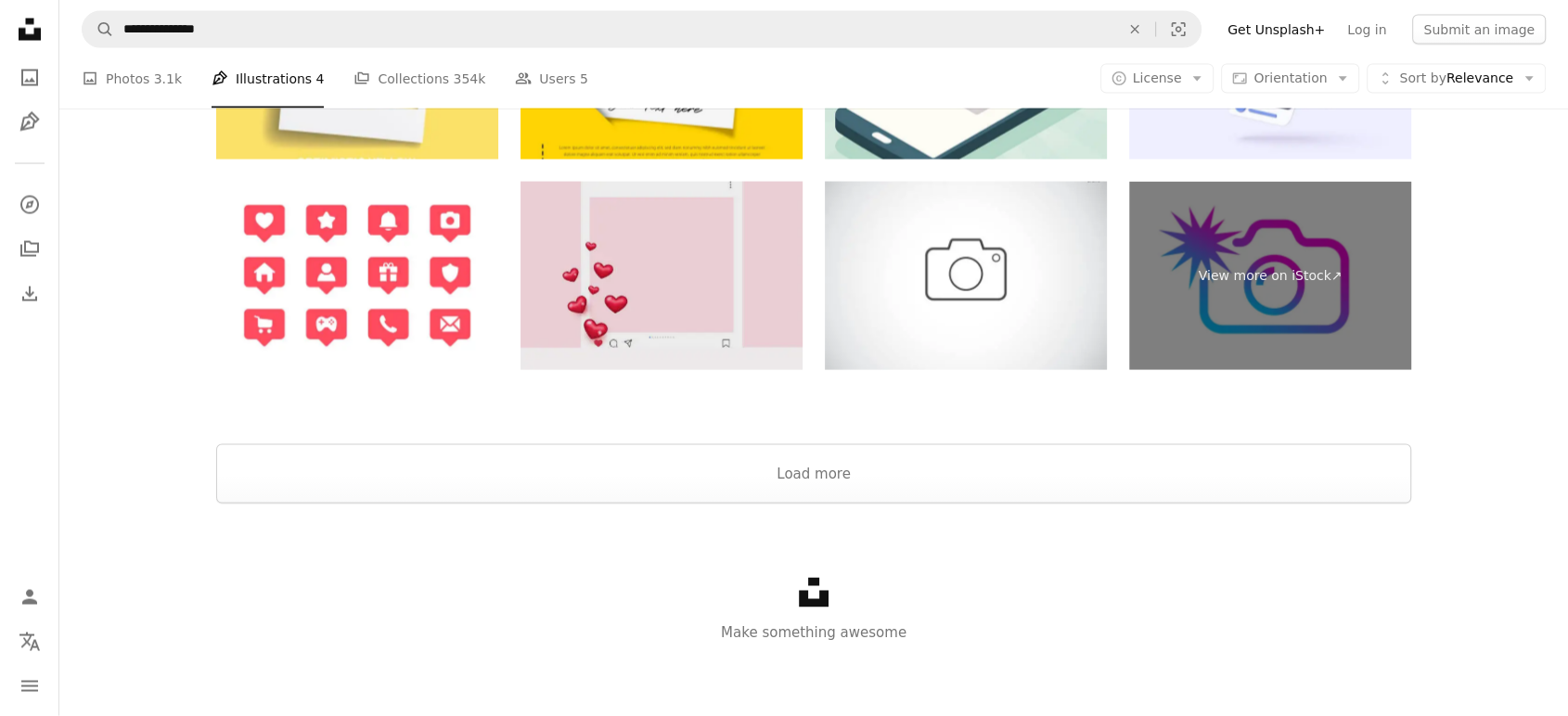
click at [690, 273] on img at bounding box center [661, 276] width 282 height 188
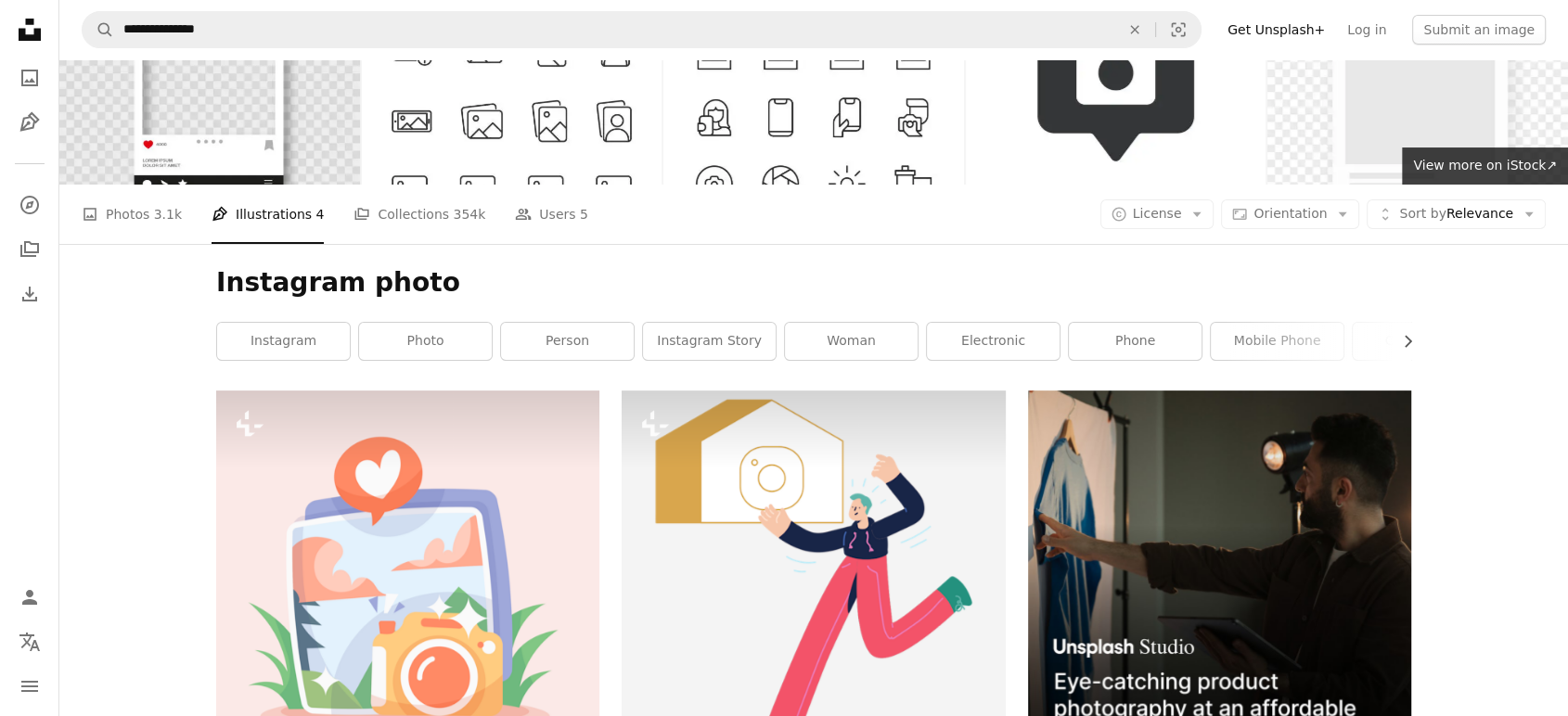
scroll to position [0, 0]
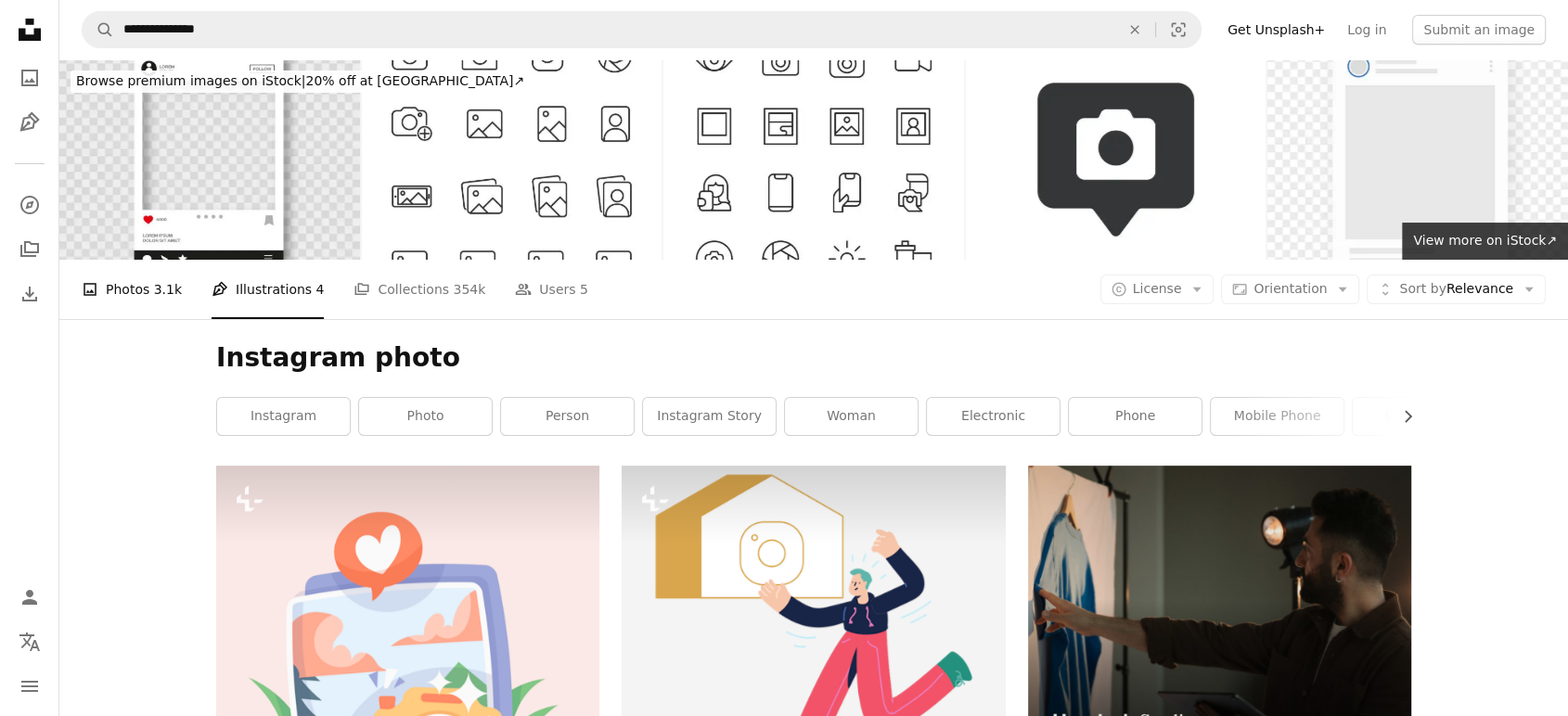
click at [154, 288] on span "3.1k" at bounding box center [167, 289] width 28 height 21
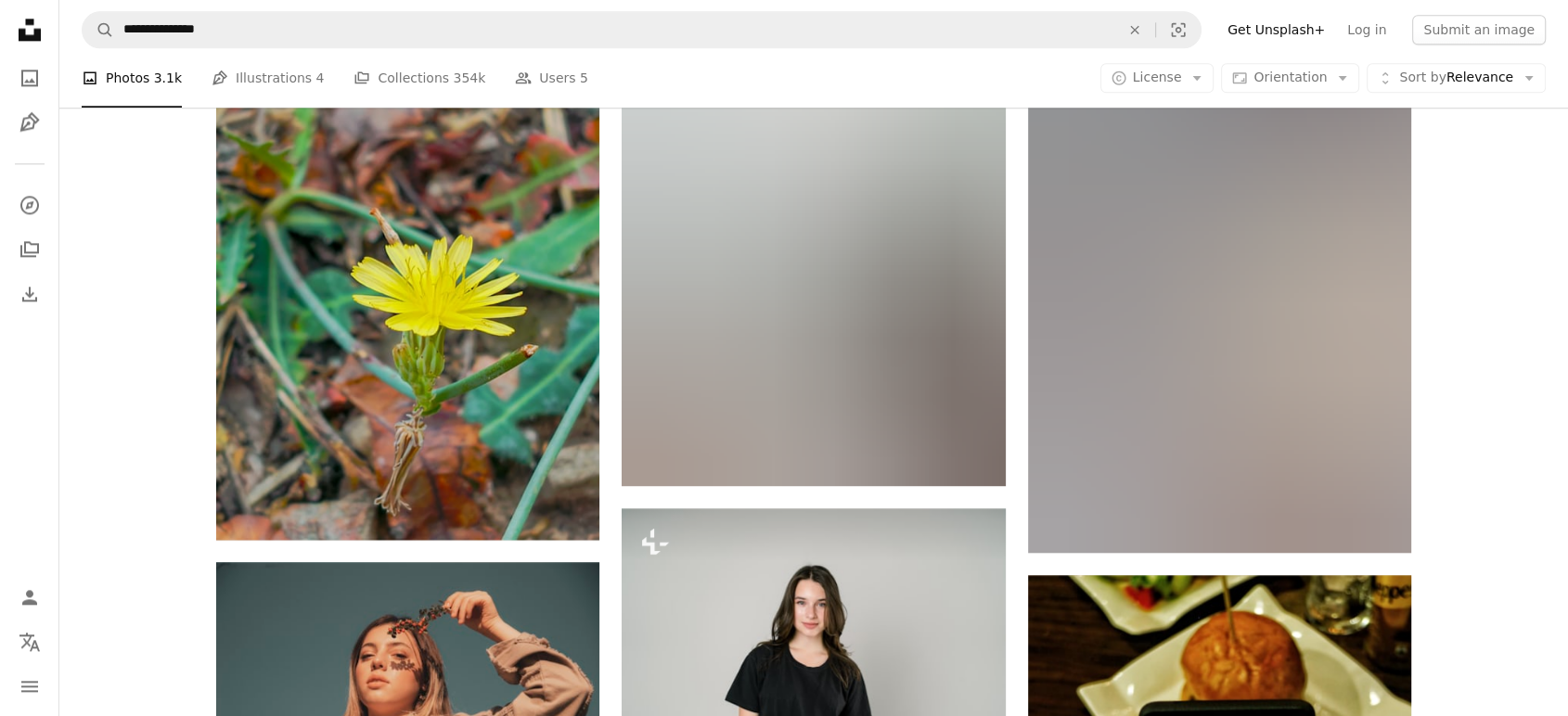
scroll to position [2164, 0]
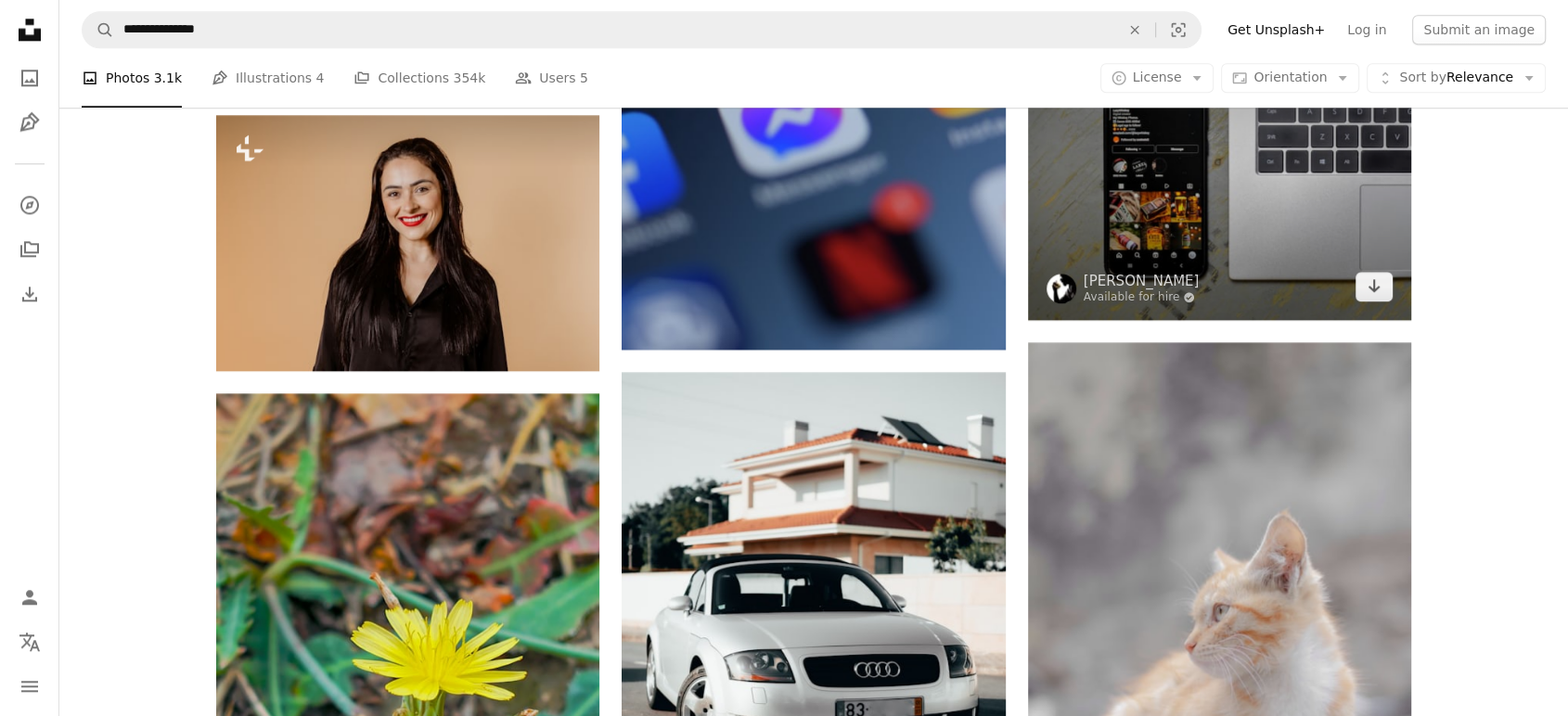
click at [1130, 207] on img at bounding box center [1219, 167] width 383 height 303
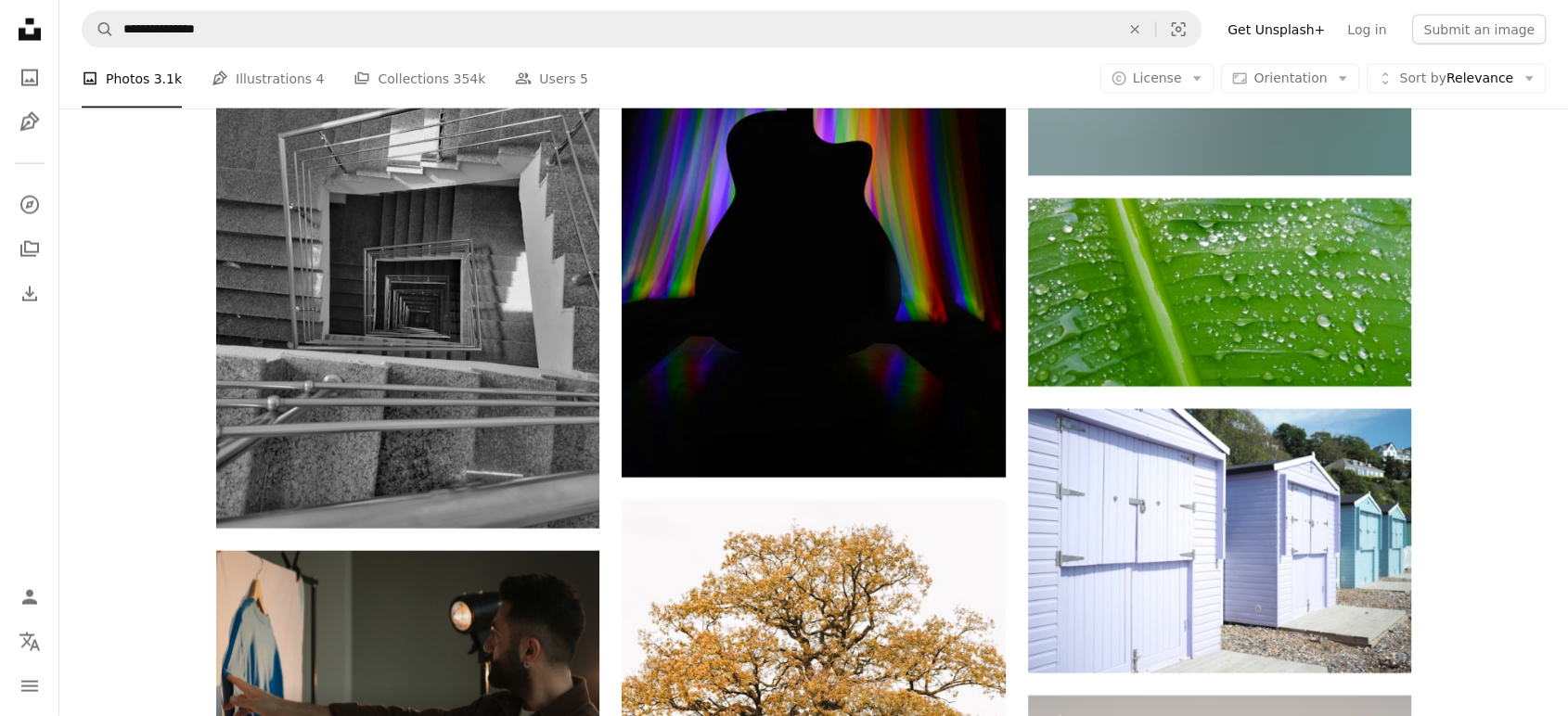
scroll to position [5049, 0]
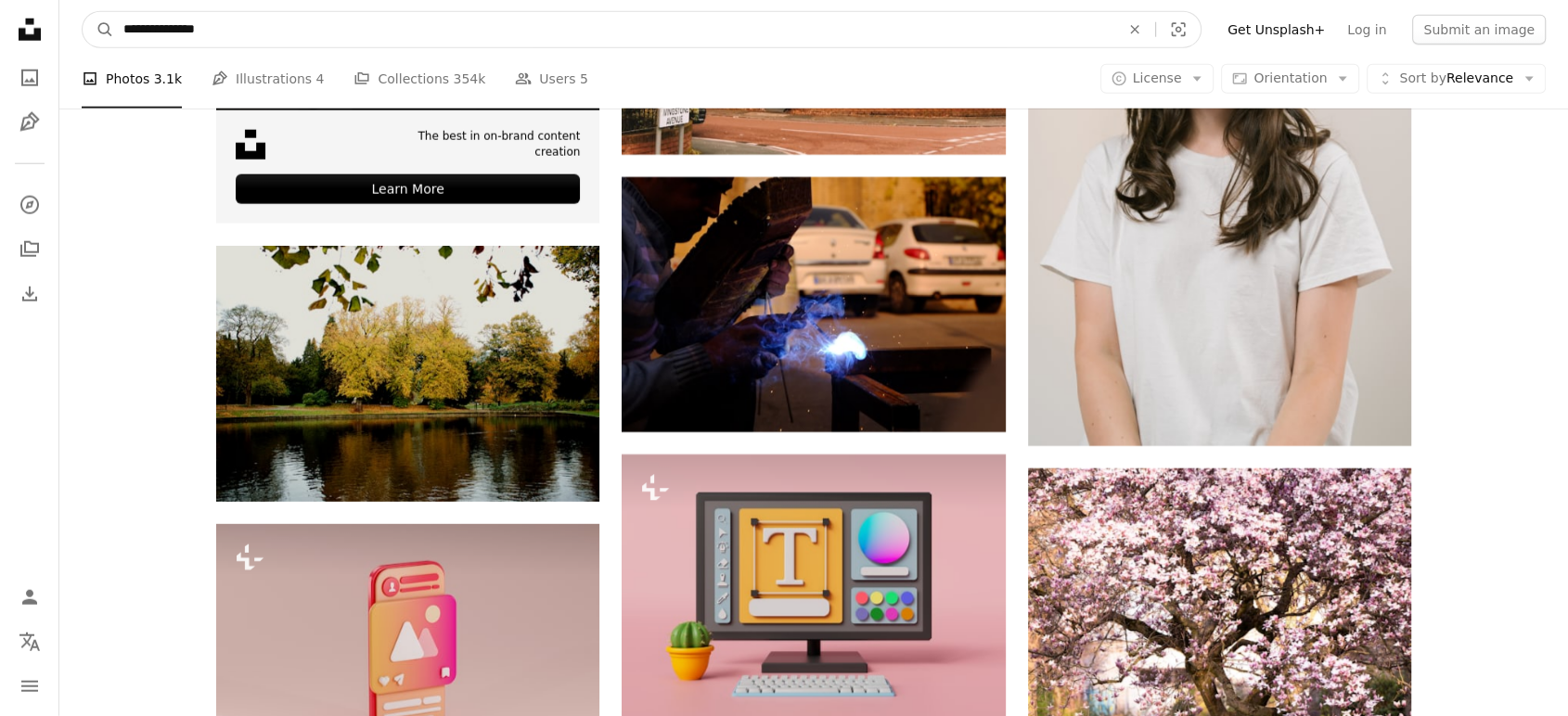
click at [294, 35] on input "**********" at bounding box center [613, 30] width 999 height 36
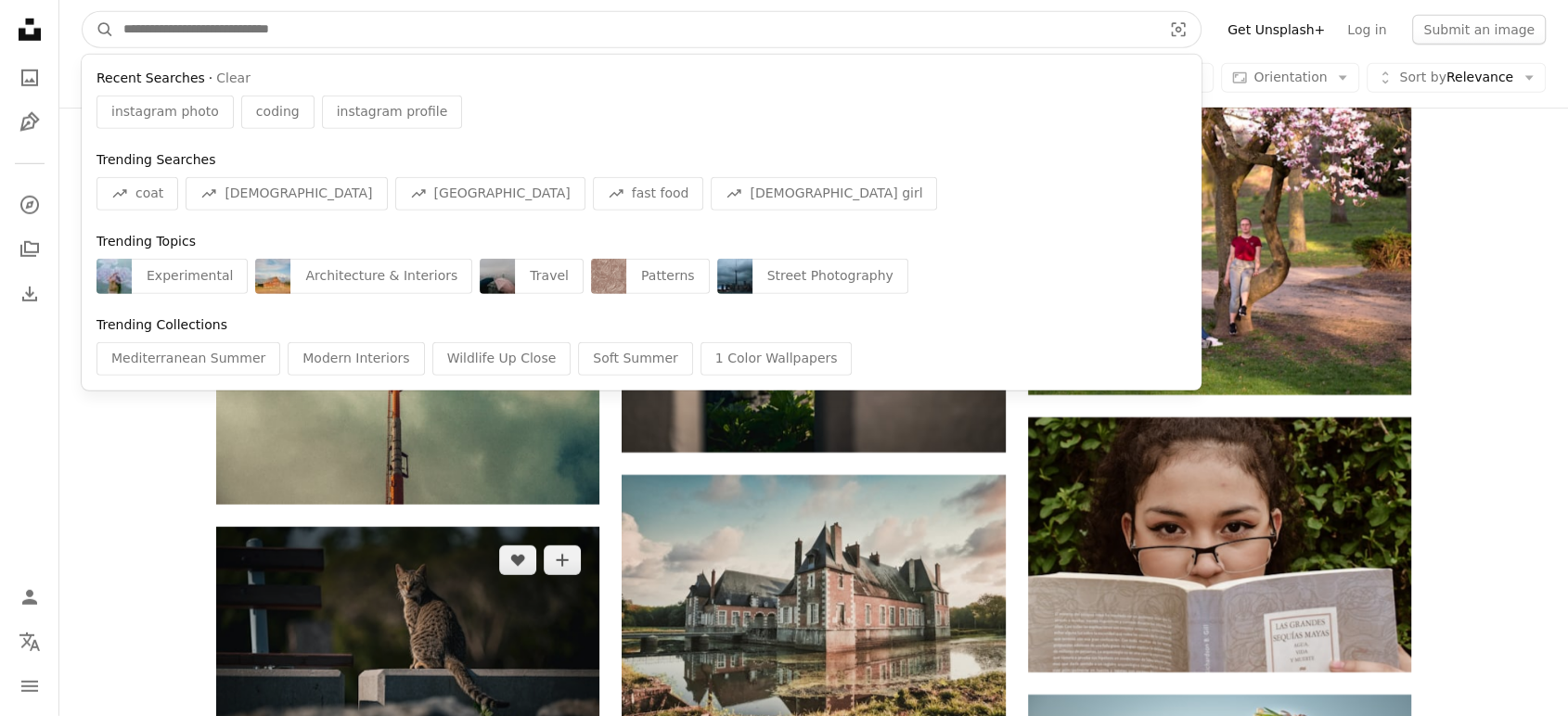
scroll to position [5667, 0]
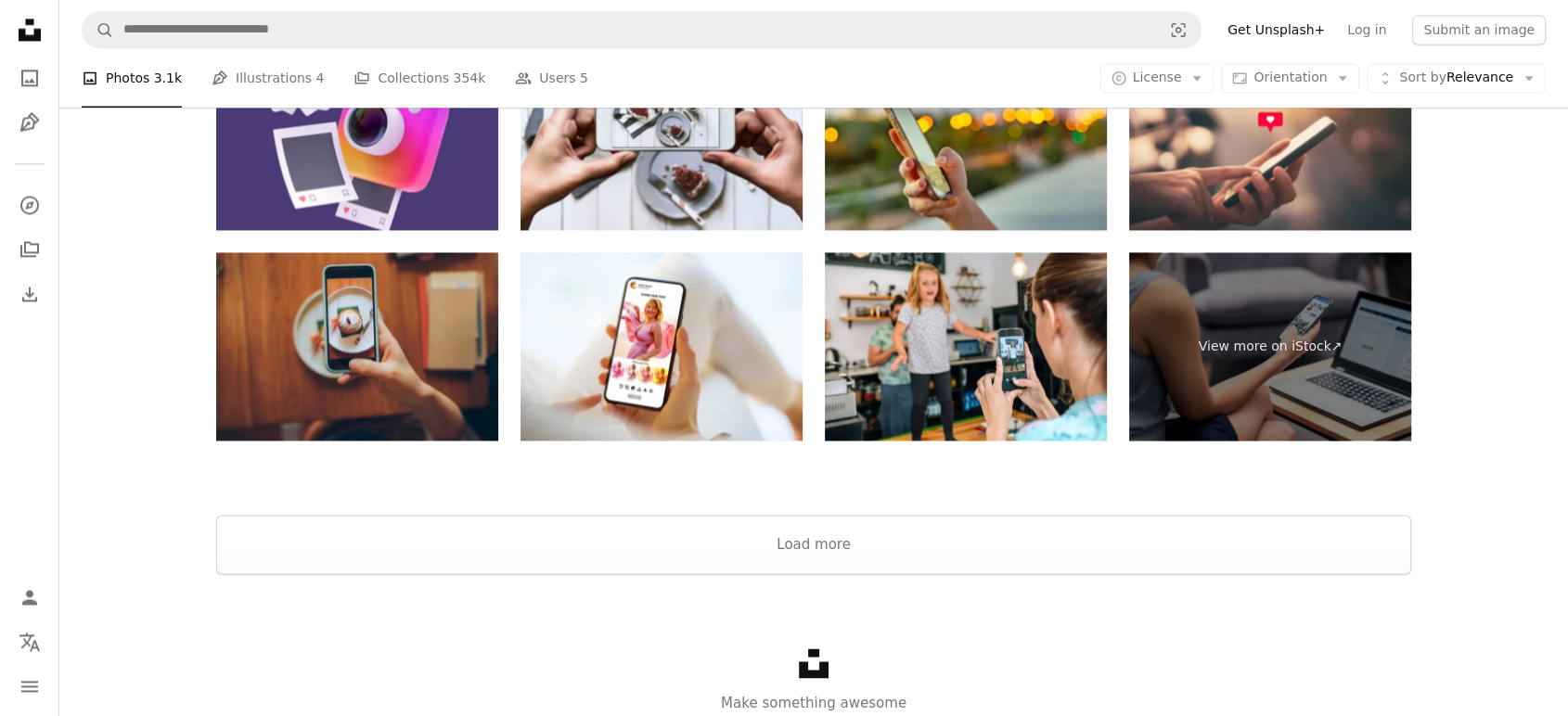
scroll to position [9908, 0]
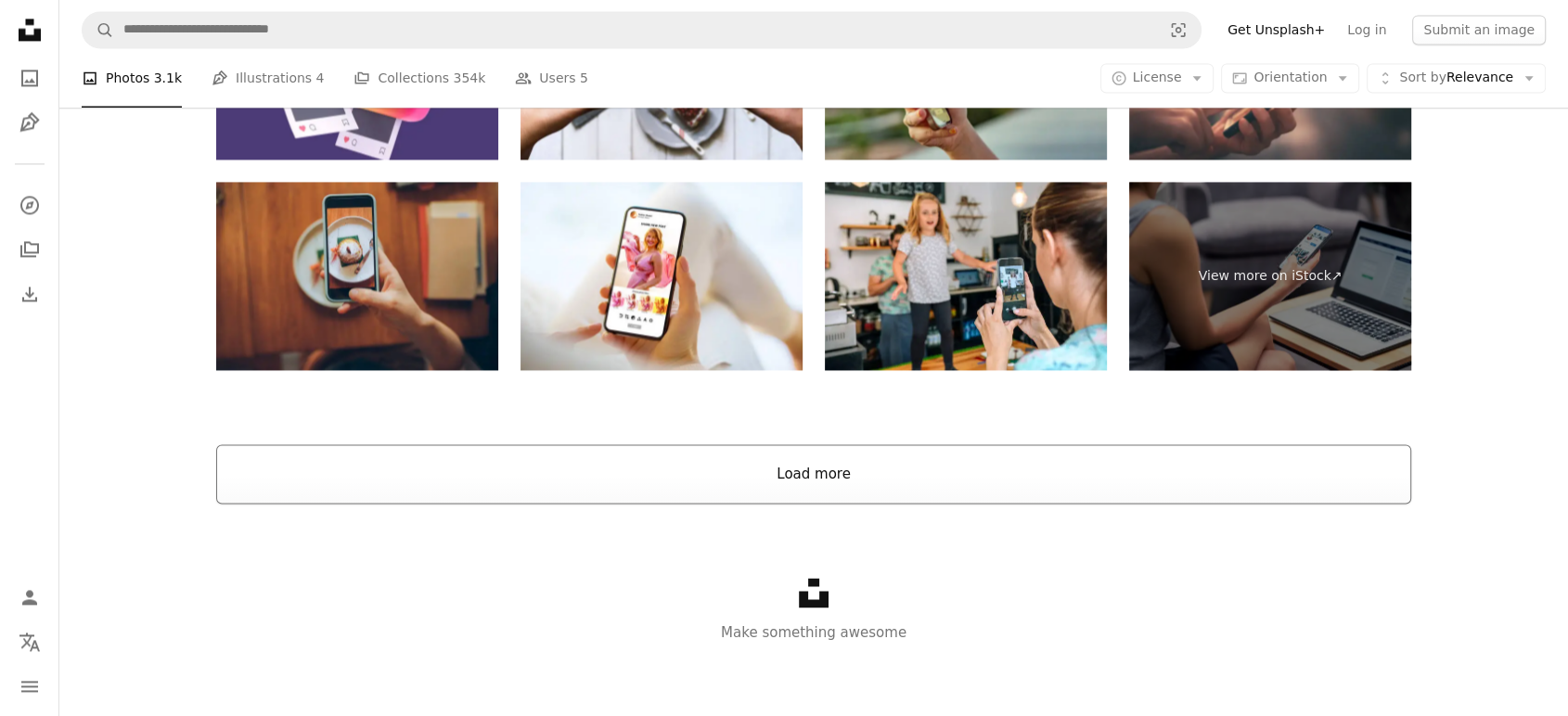
click at [845, 487] on button "Load more" at bounding box center [813, 474] width 1195 height 59
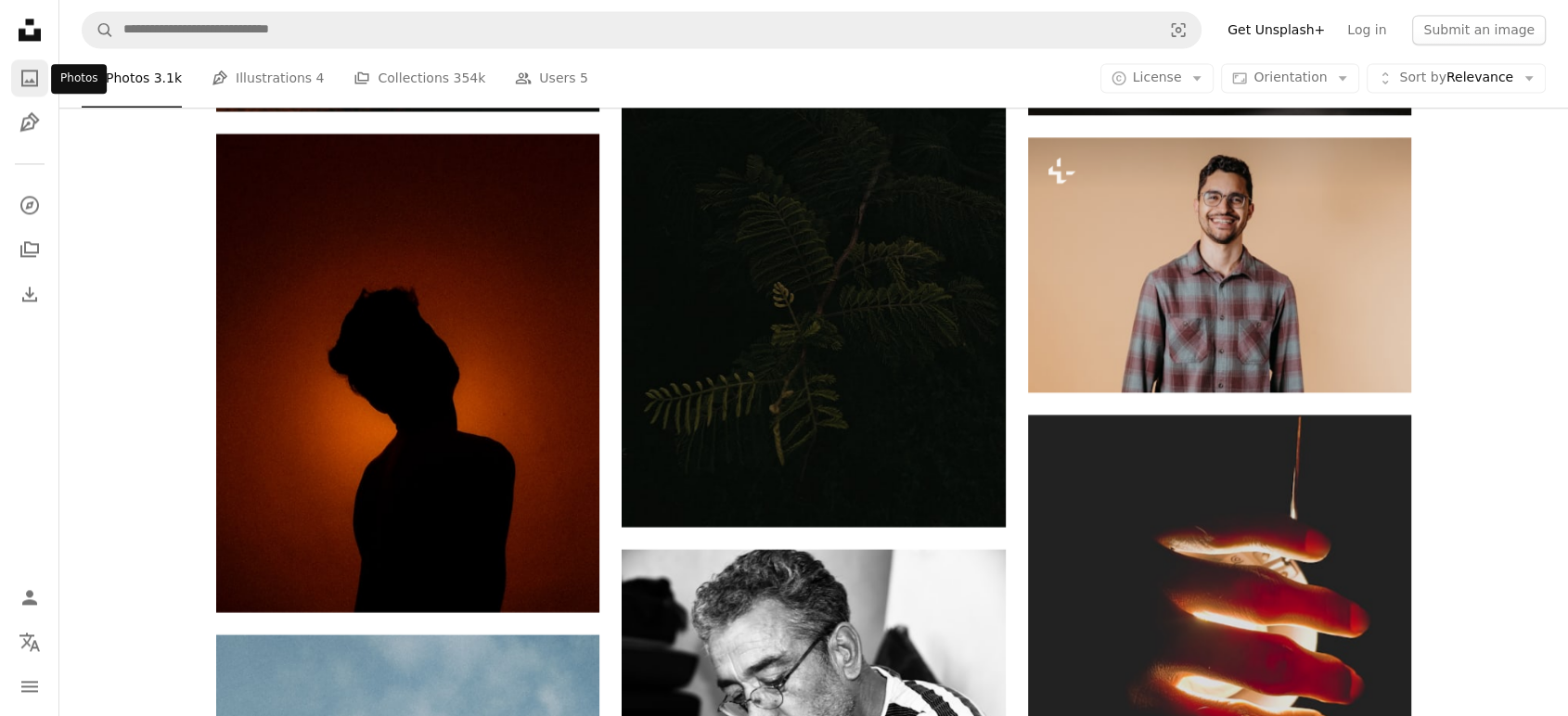
click at [25, 80] on icon "Photos" at bounding box center [30, 77] width 17 height 17
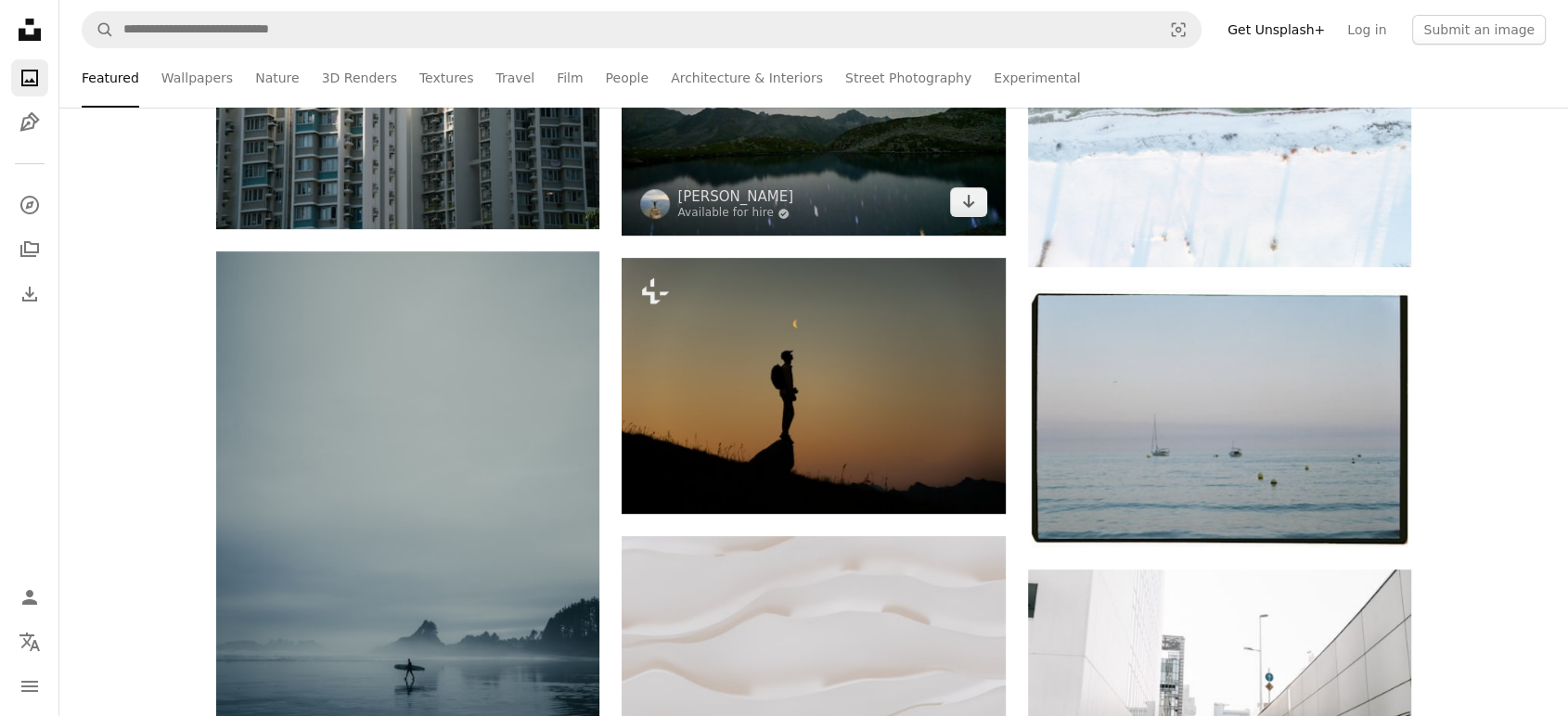
scroll to position [618, 0]
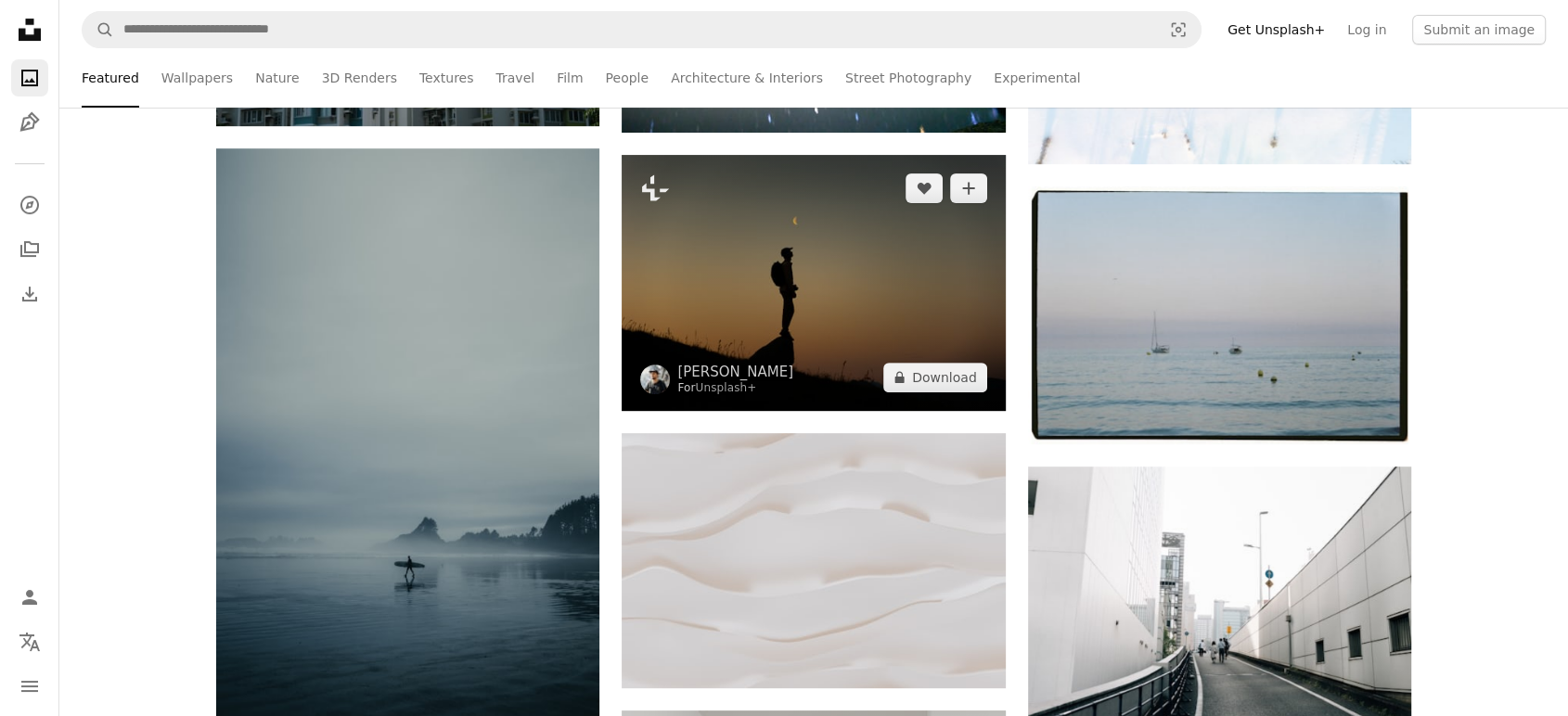
click at [854, 313] on img at bounding box center [812, 282] width 383 height 256
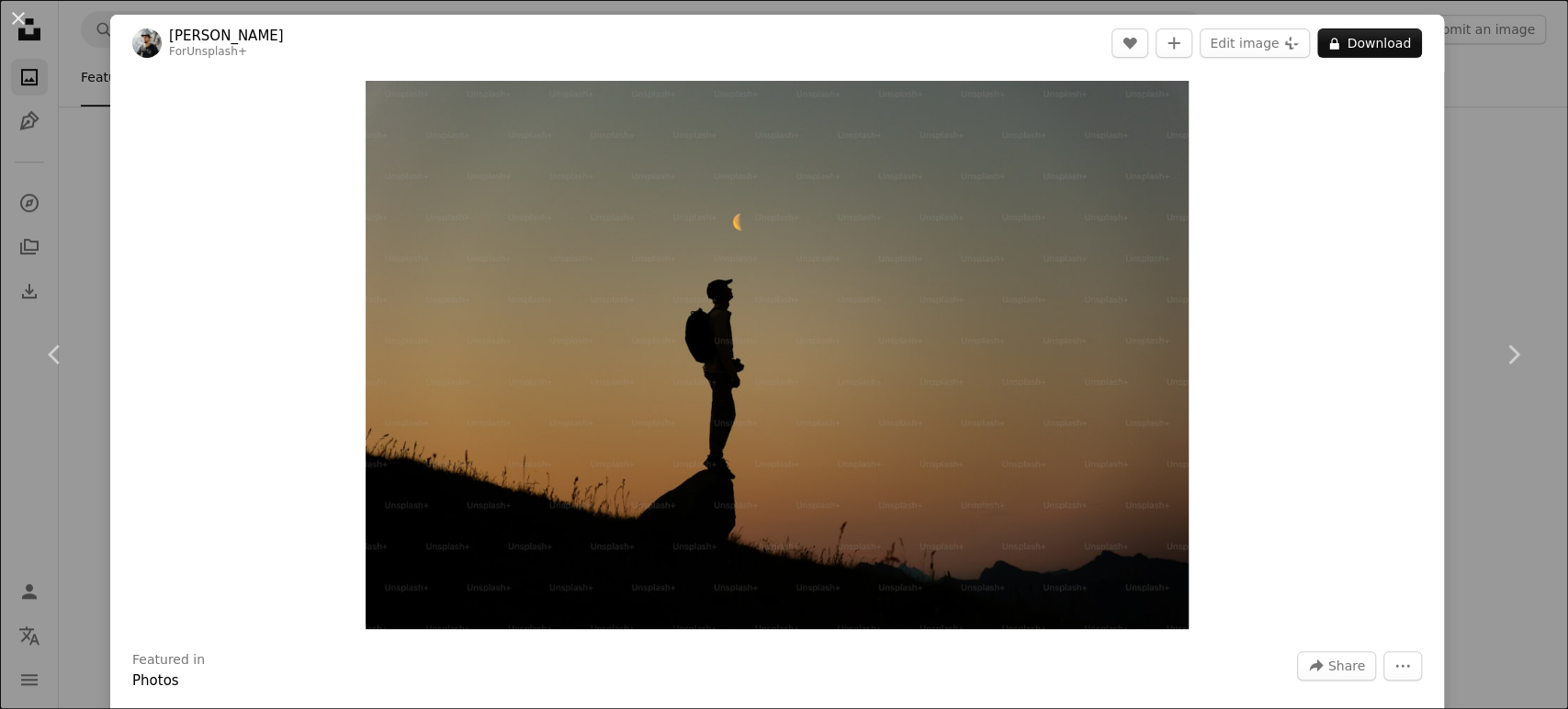
click at [1466, 130] on div "An X shape Chevron left Chevron right [PERSON_NAME] For Unsplash+ A heart A plu…" at bounding box center [784, 354] width 1568 height 709
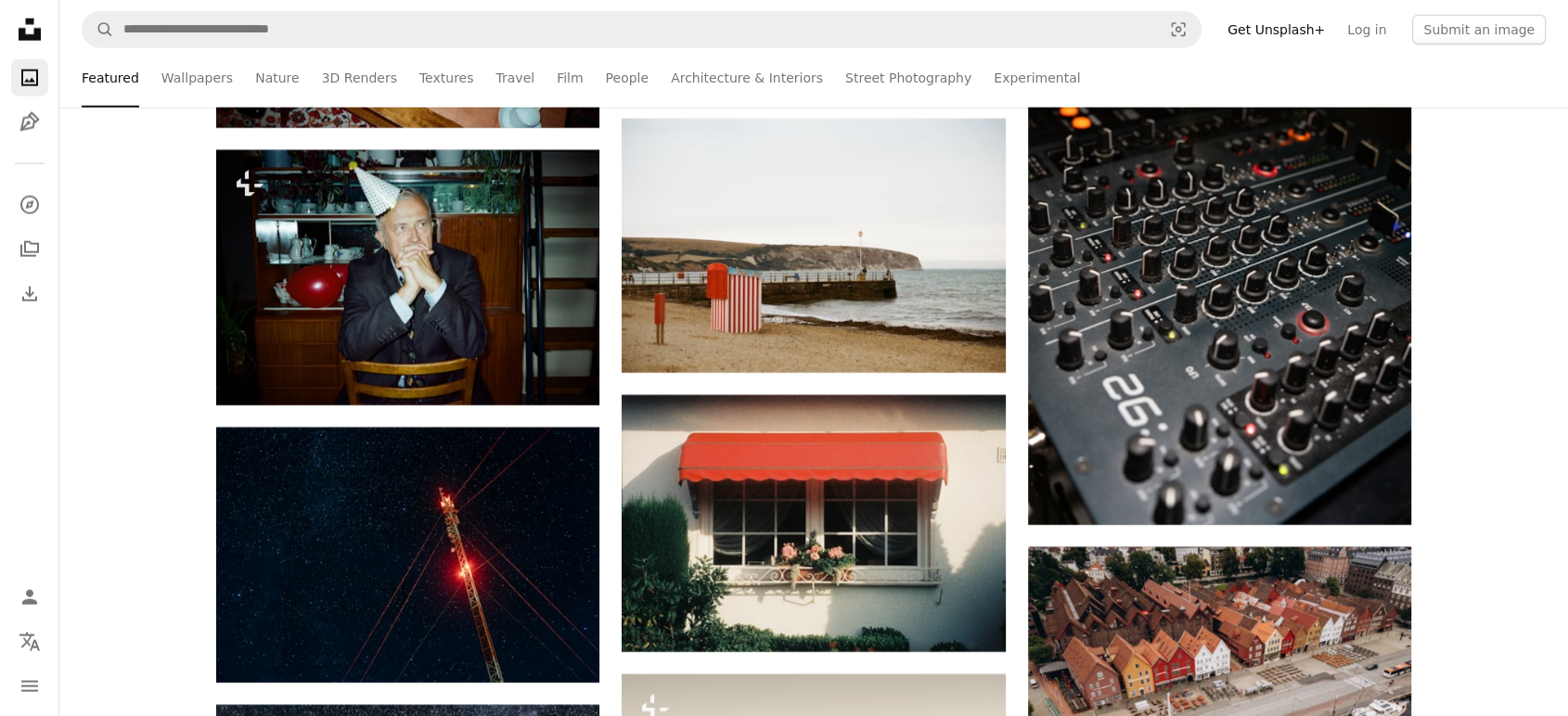
scroll to position [12467, 0]
